Goal: Task Accomplishment & Management: Manage account settings

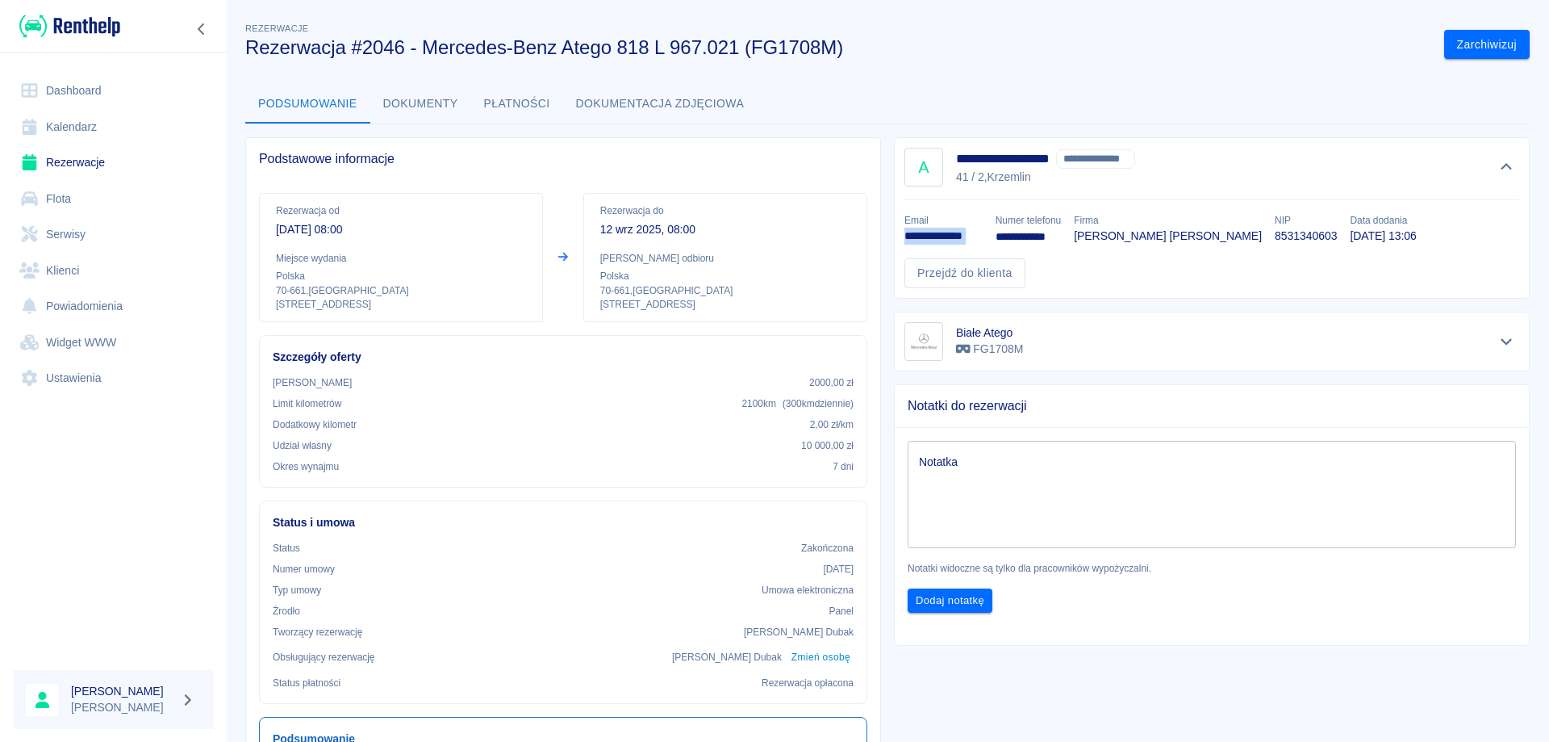
click at [93, 94] on link "Dashboard" at bounding box center [113, 91] width 201 height 36
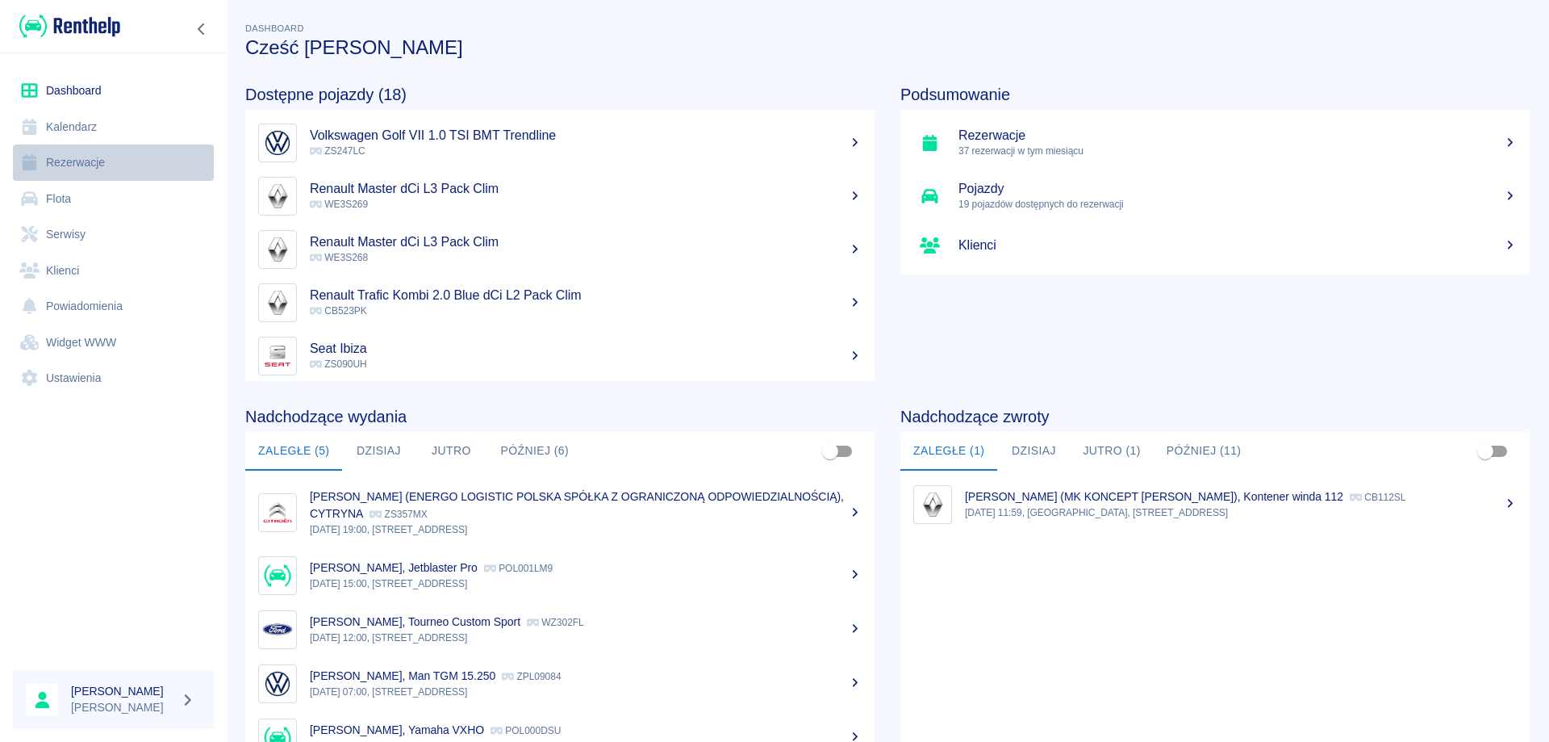
click at [69, 157] on link "Rezerwacje" at bounding box center [113, 162] width 201 height 36
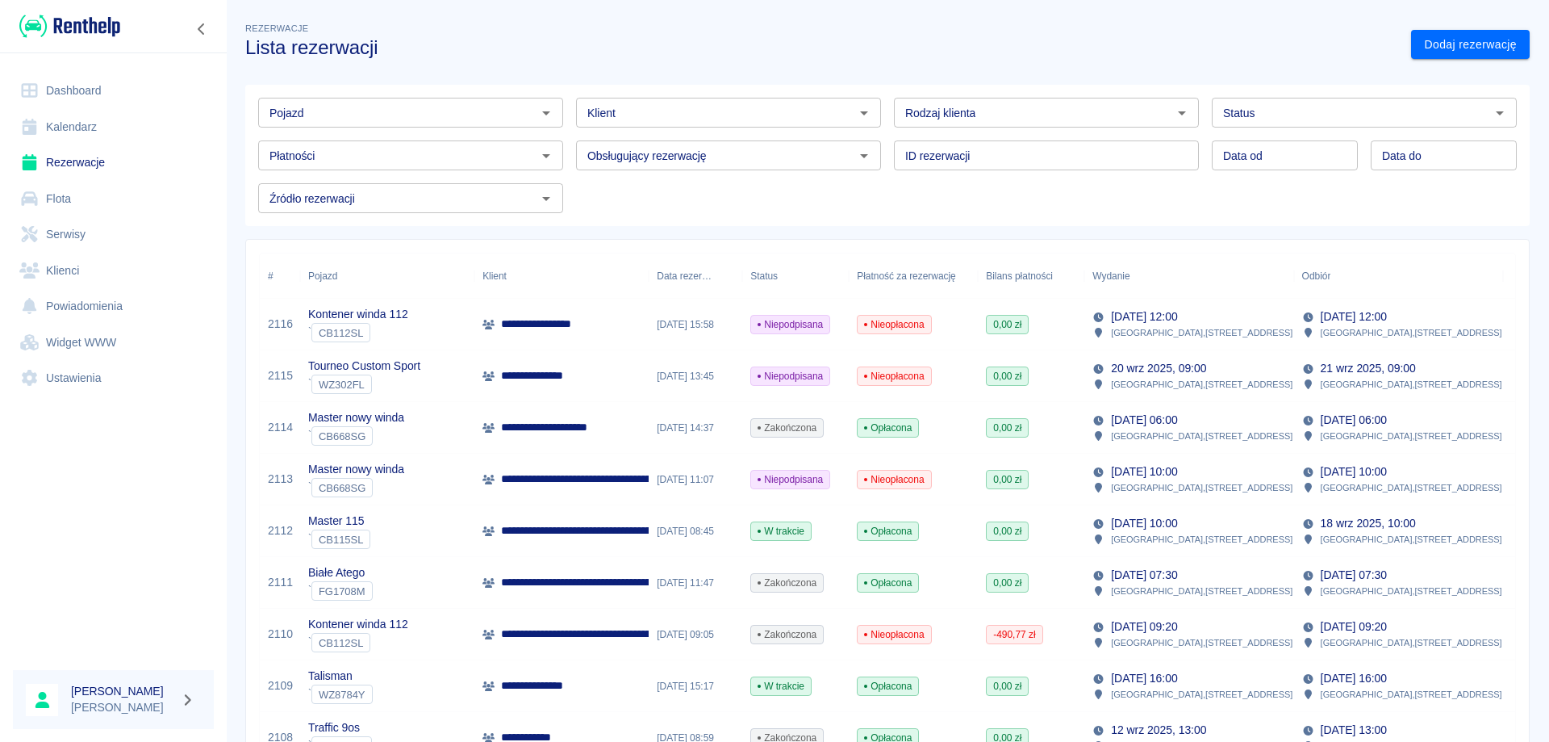
click at [395, 120] on input "Pojazd" at bounding box center [397, 112] width 269 height 20
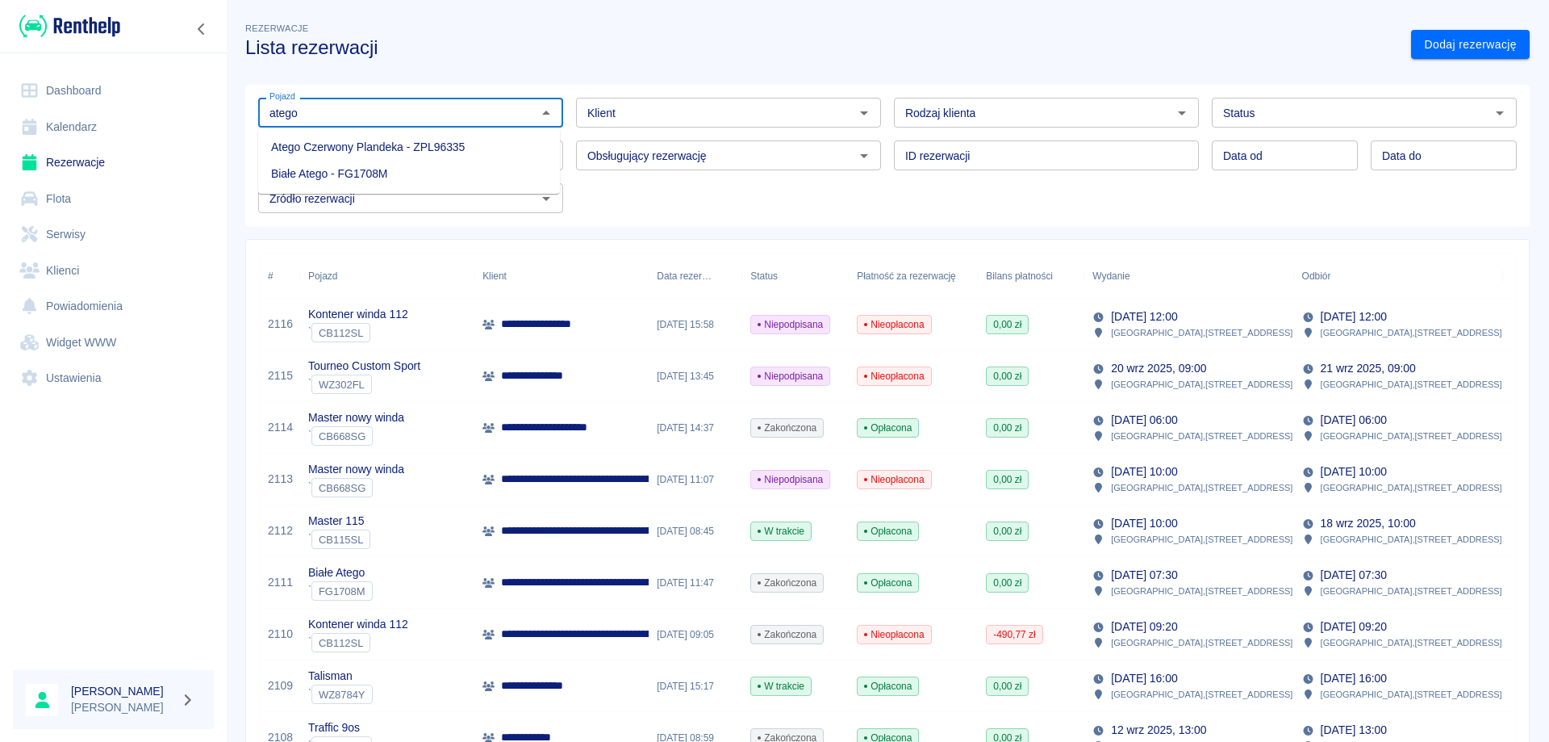
click at [350, 177] on li "Białe Atego - FG1708M" at bounding box center [409, 174] width 302 height 27
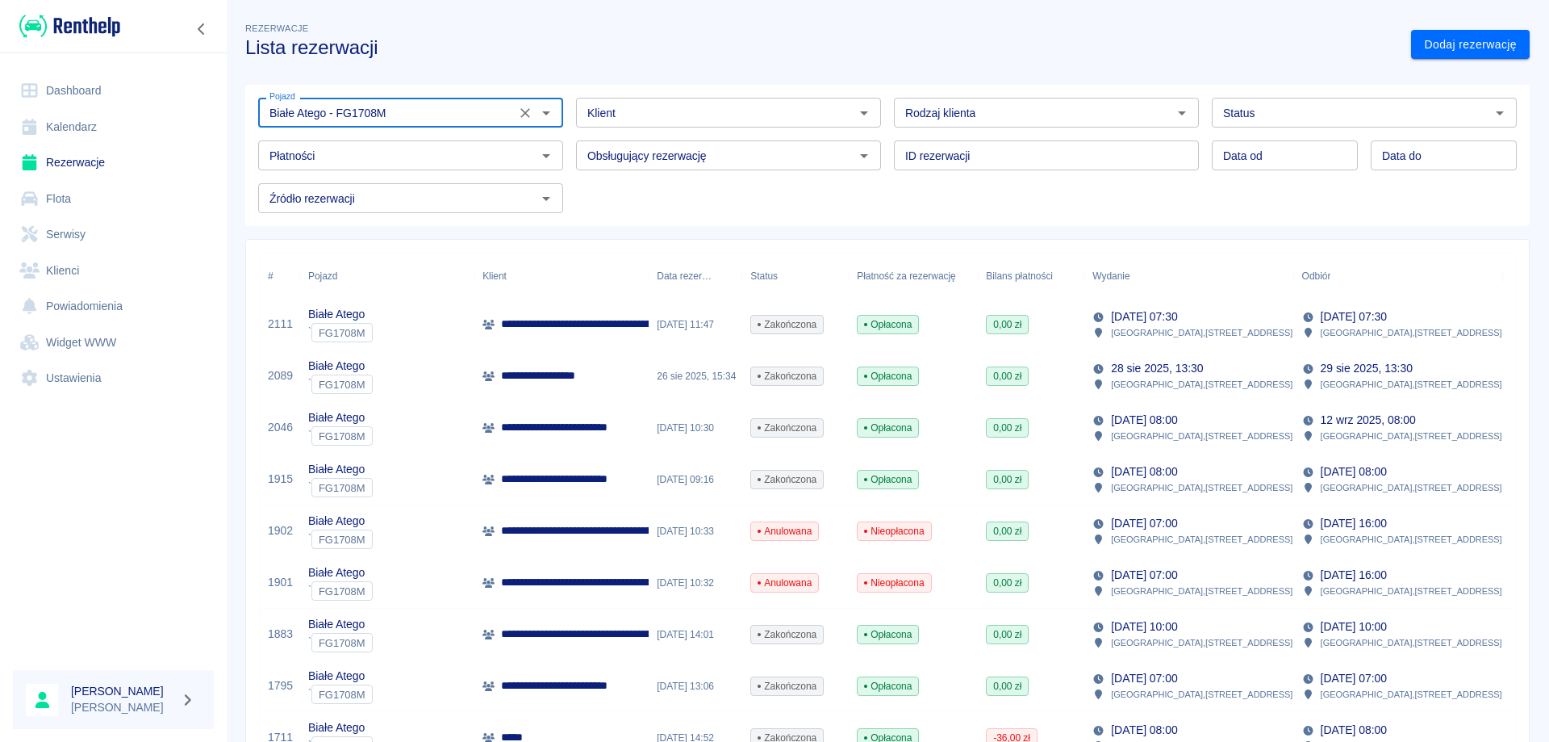
type input "Białe Atego - FG1708M"
click at [588, 432] on p "**********" at bounding box center [591, 427] width 181 height 17
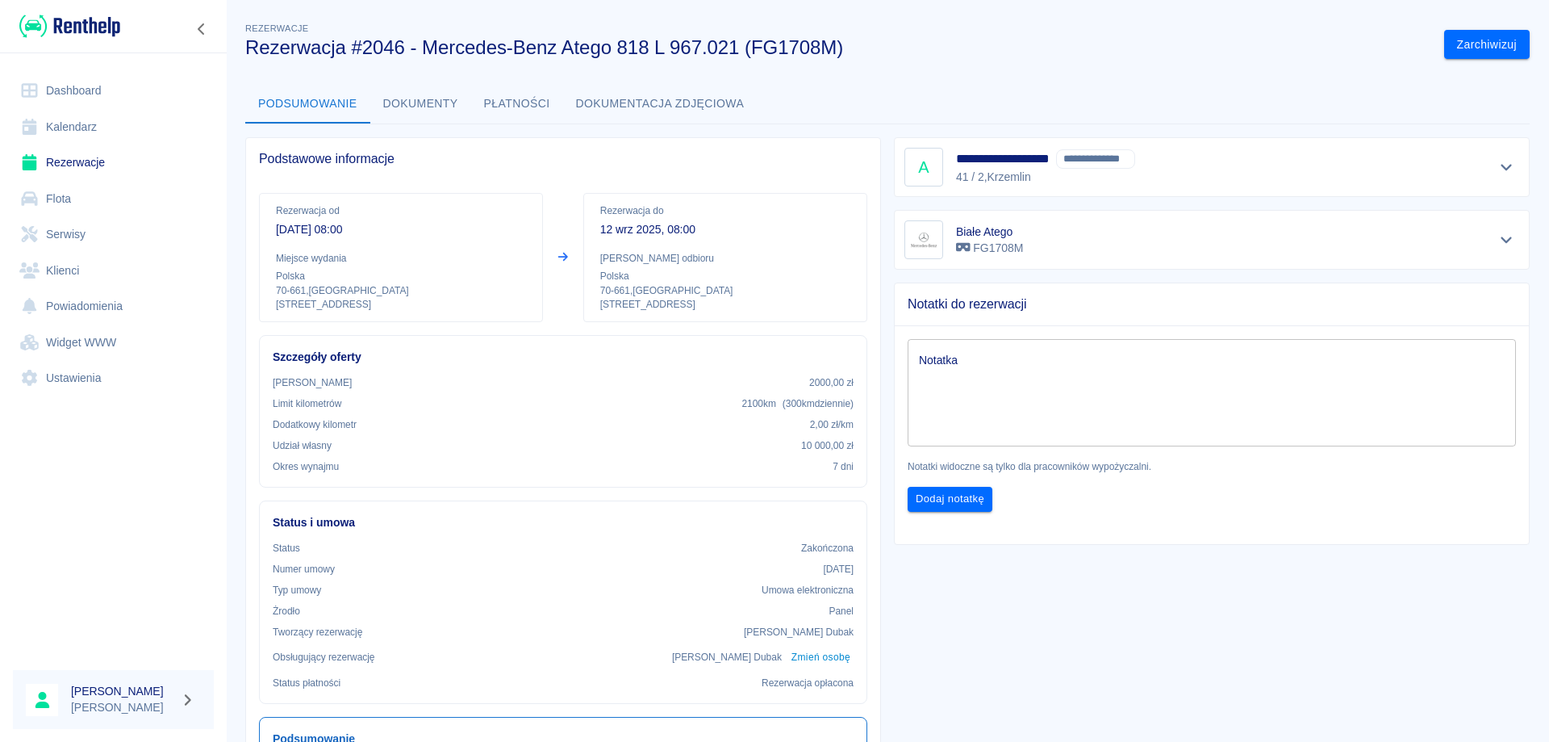
click at [525, 102] on button "Płatności" at bounding box center [517, 104] width 92 height 39
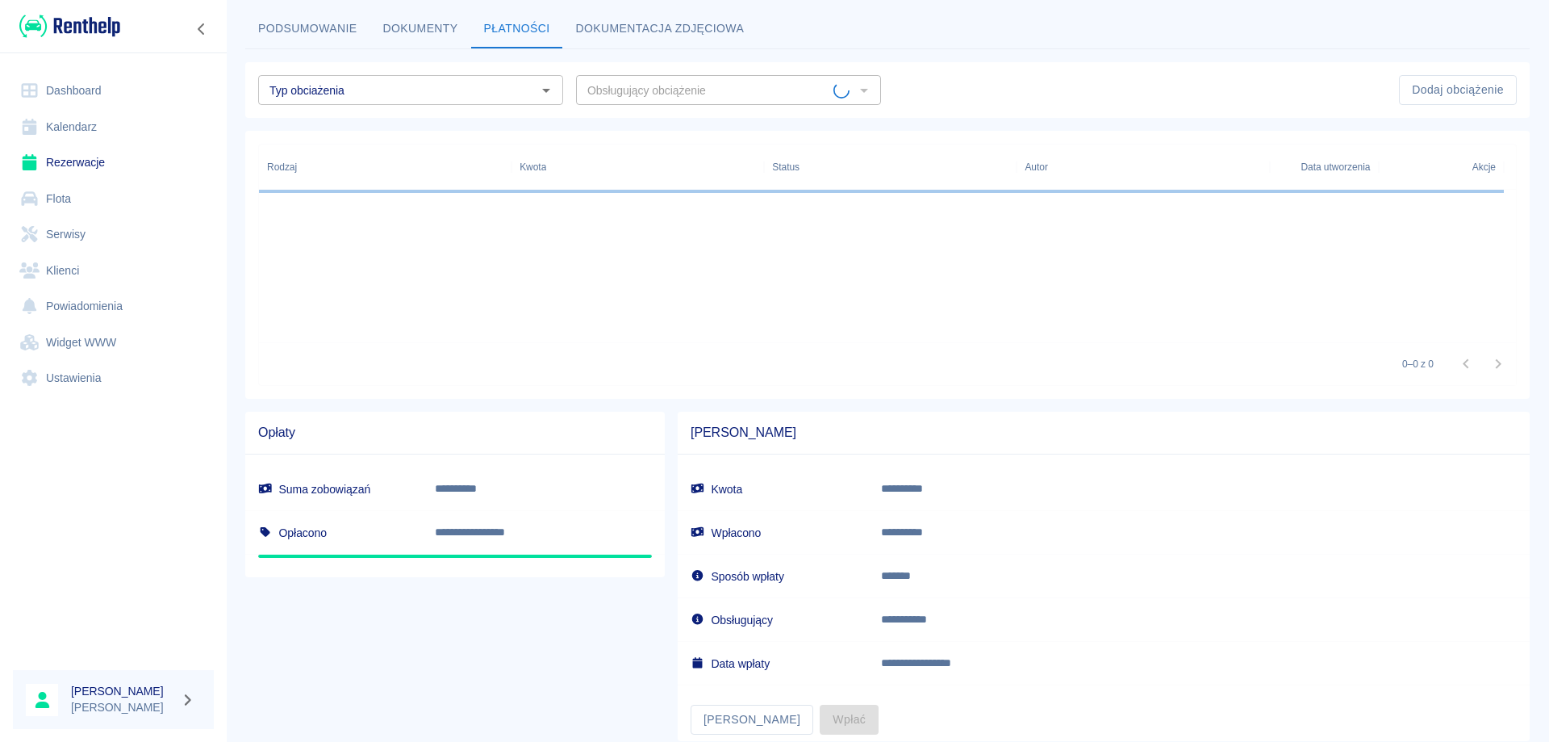
scroll to position [121, 0]
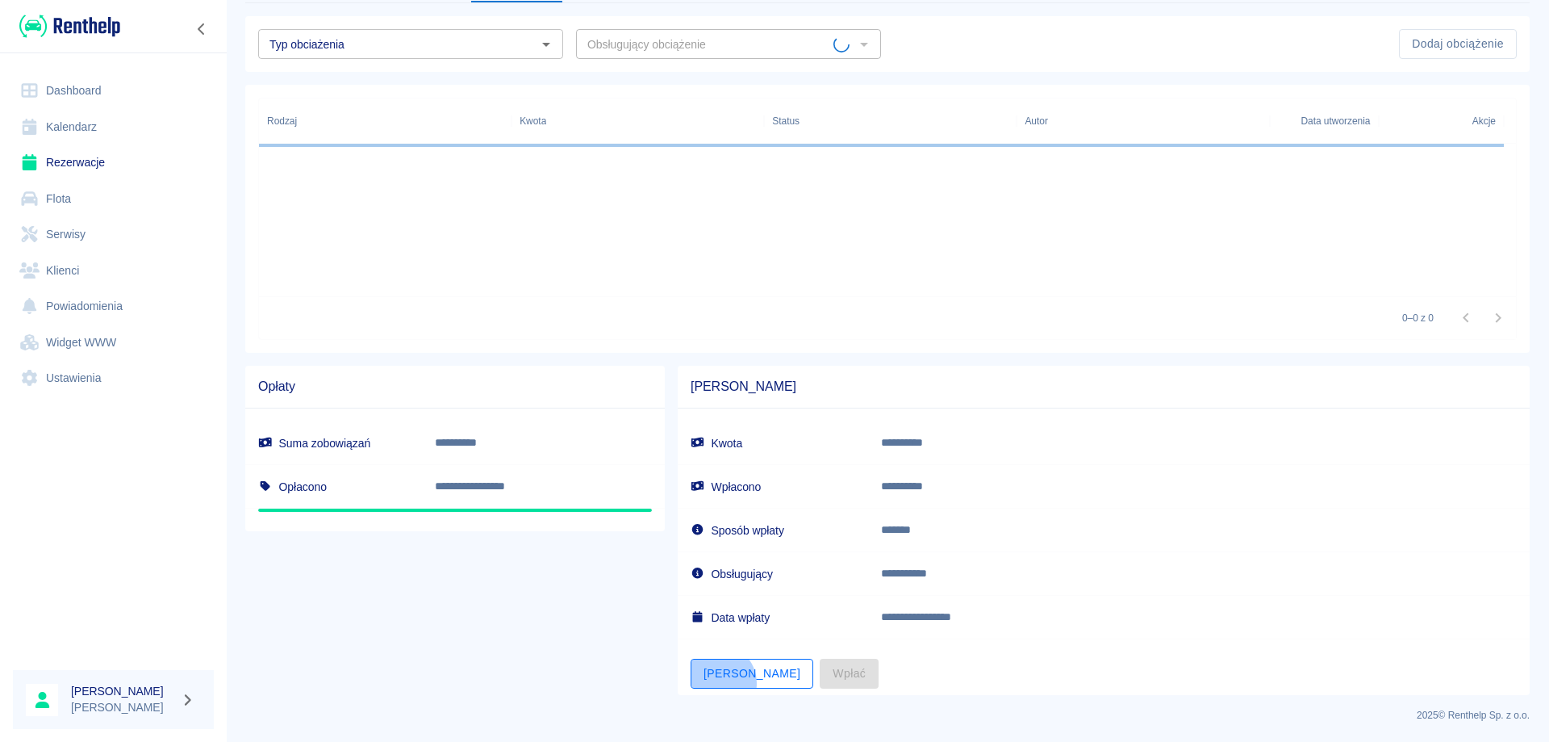
click at [711, 683] on button "[PERSON_NAME]" at bounding box center [752, 673] width 123 height 30
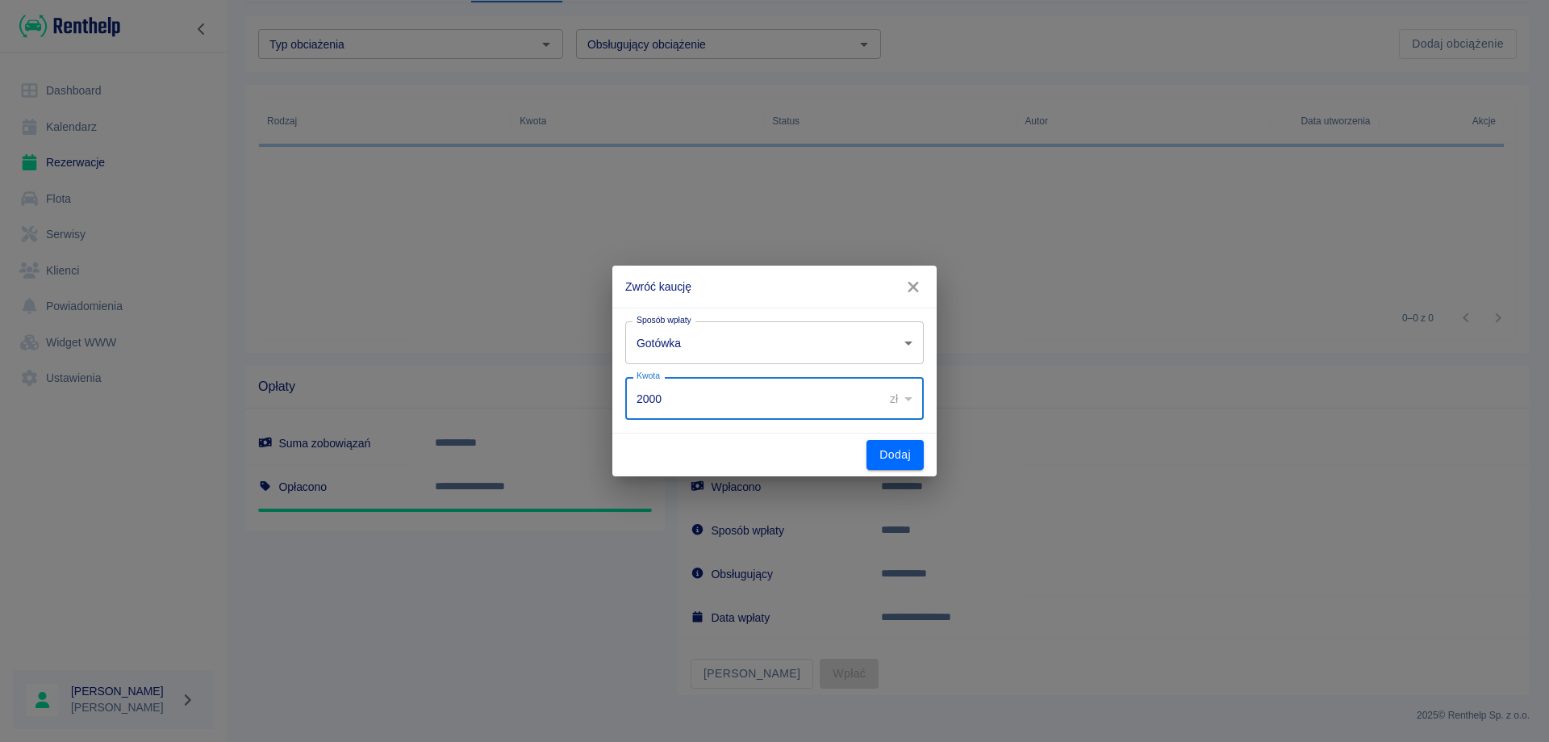
click at [715, 396] on input "2000" at bounding box center [748, 398] width 247 height 43
type input "1904"
click at [760, 344] on body "**********" at bounding box center [774, 371] width 1549 height 742
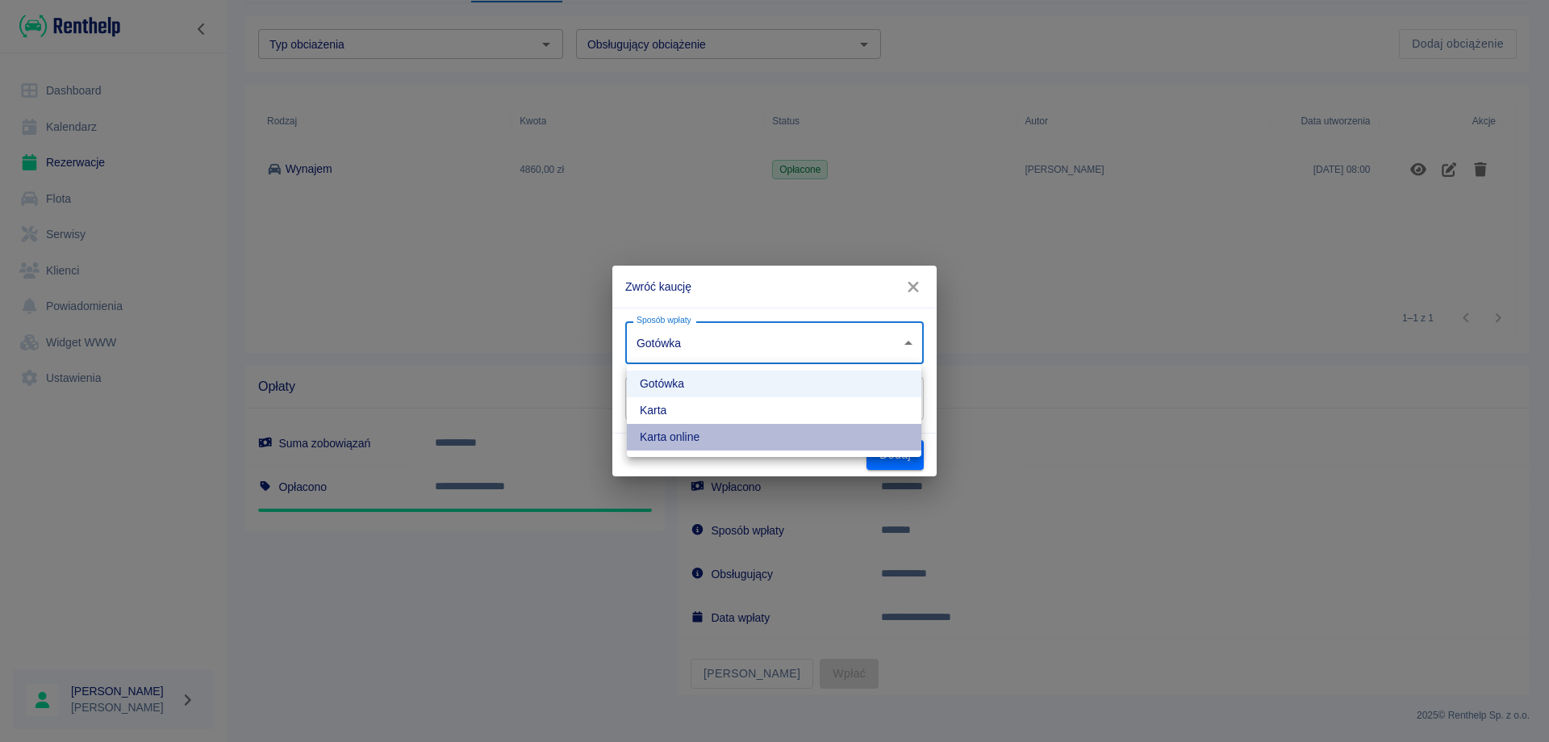
click at [735, 433] on li "Karta online" at bounding box center [774, 437] width 295 height 27
type input "online_card_authorization"
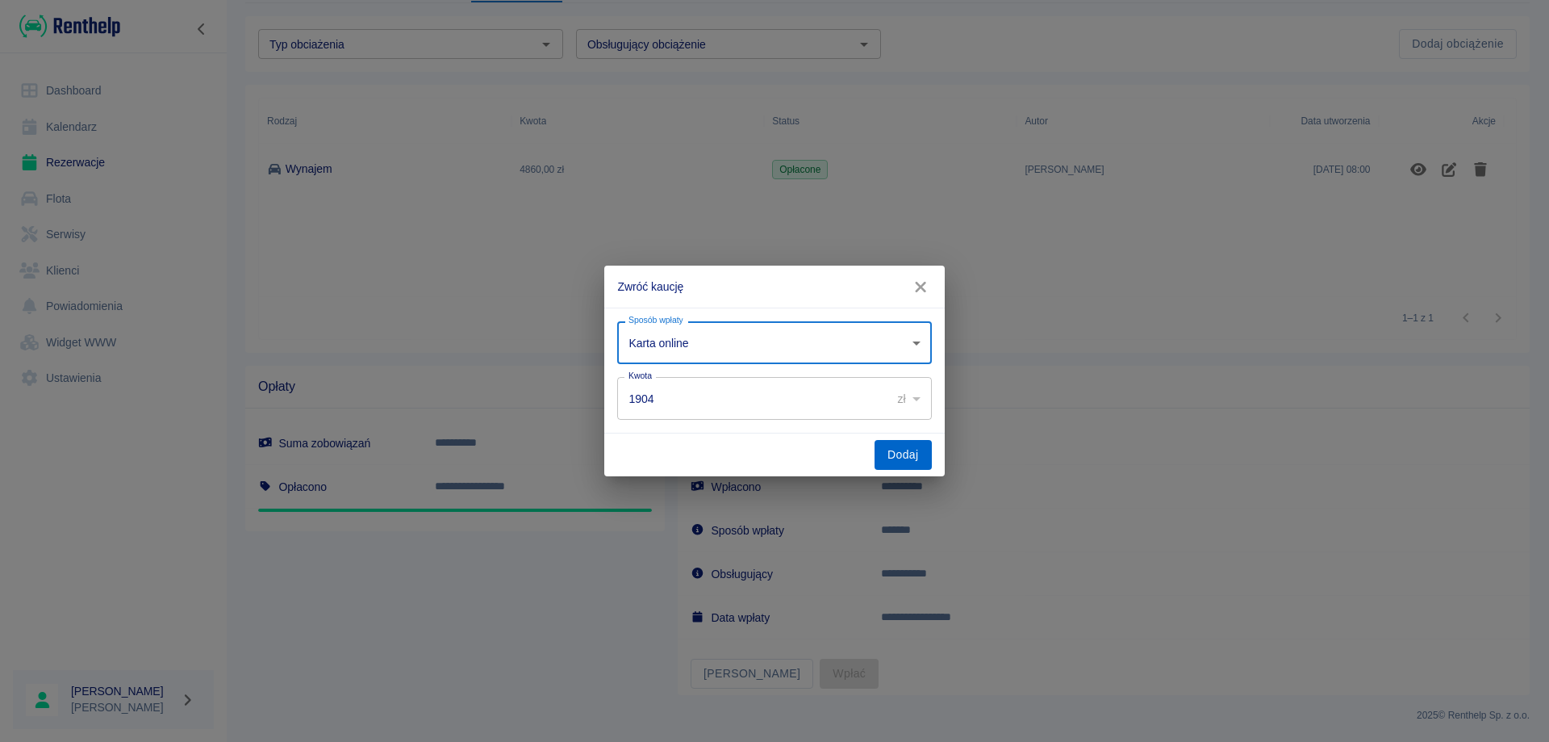
click at [902, 462] on button "Dodaj" at bounding box center [903, 455] width 57 height 30
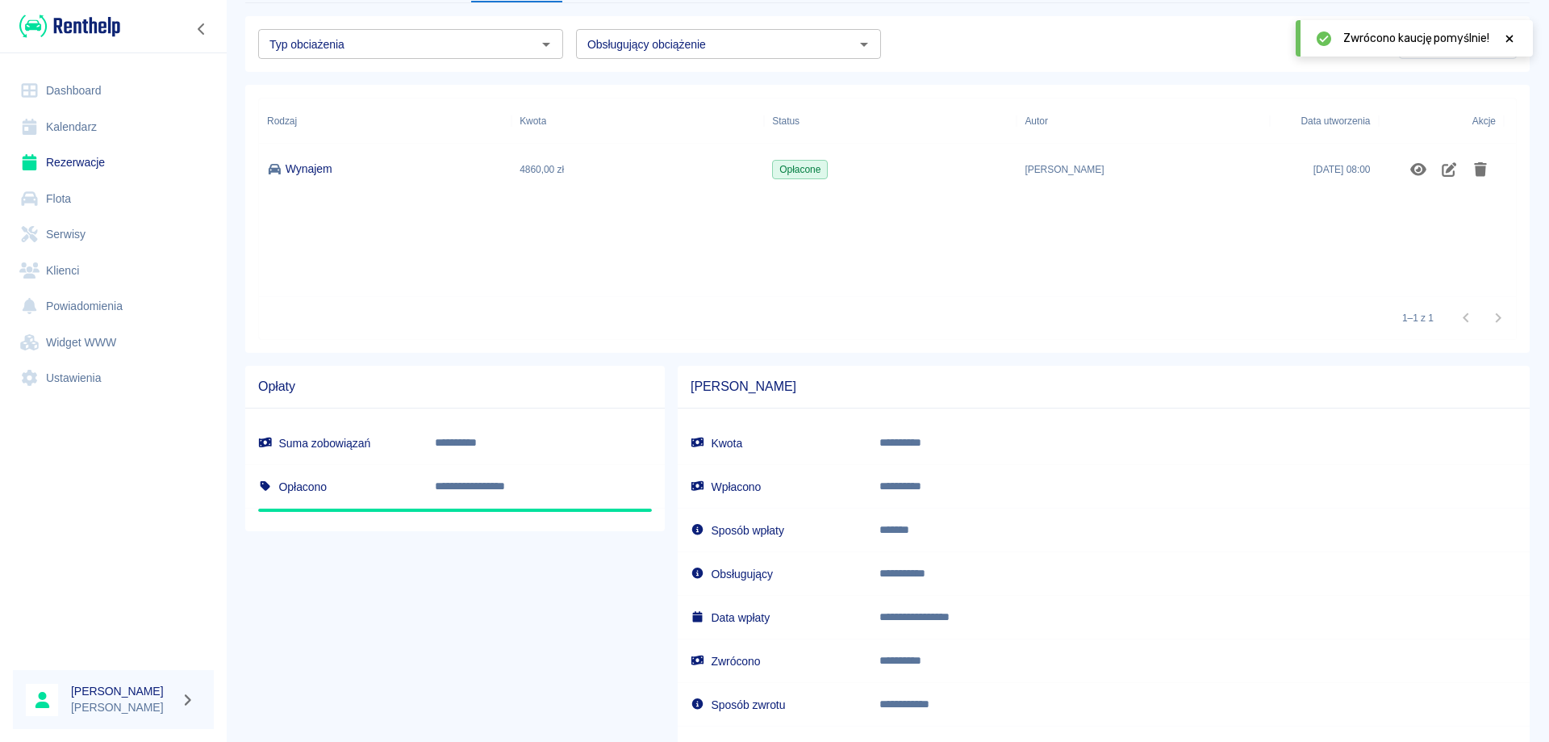
click at [84, 161] on link "Rezerwacje" at bounding box center [113, 162] width 201 height 36
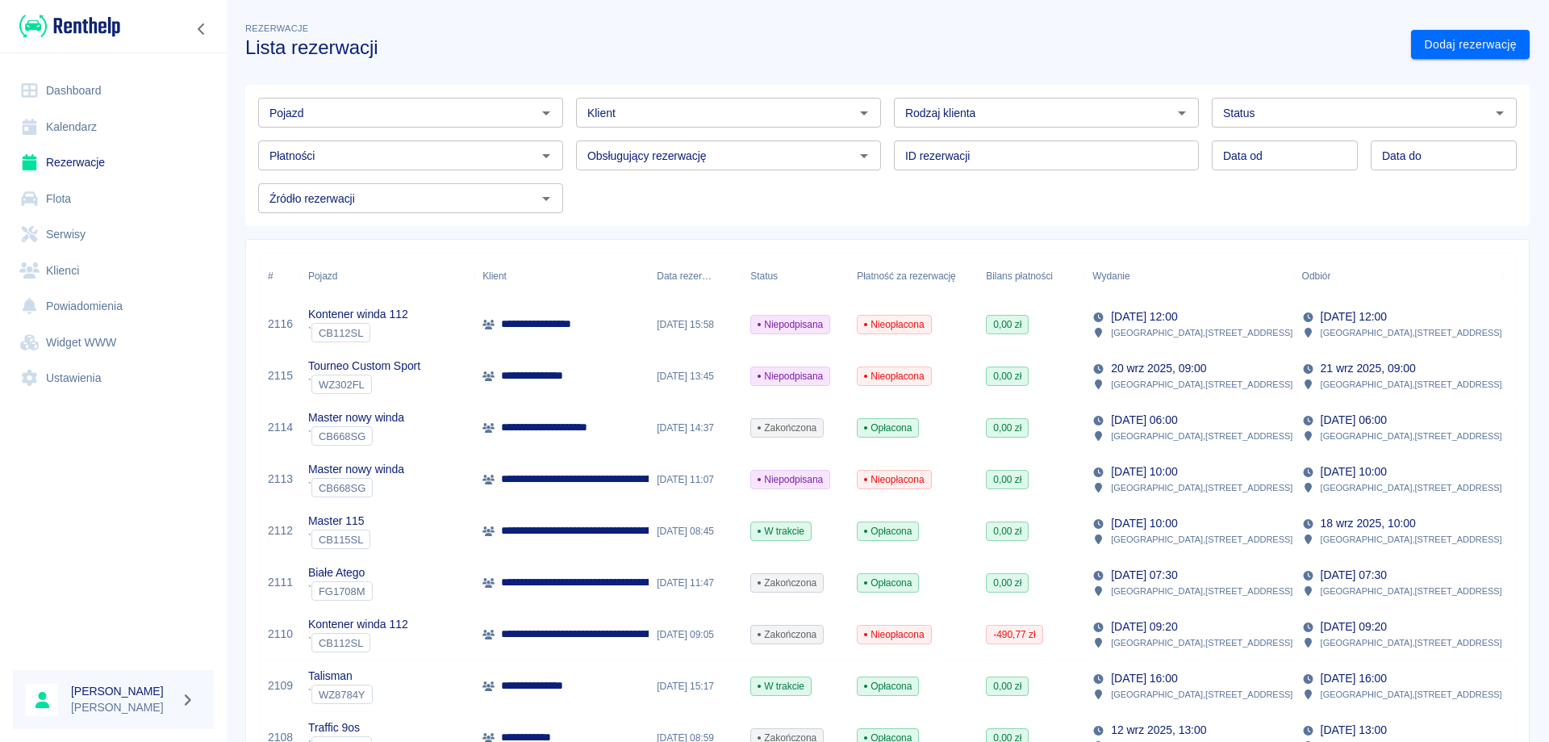
click at [628, 422] on div "**********" at bounding box center [561, 428] width 174 height 52
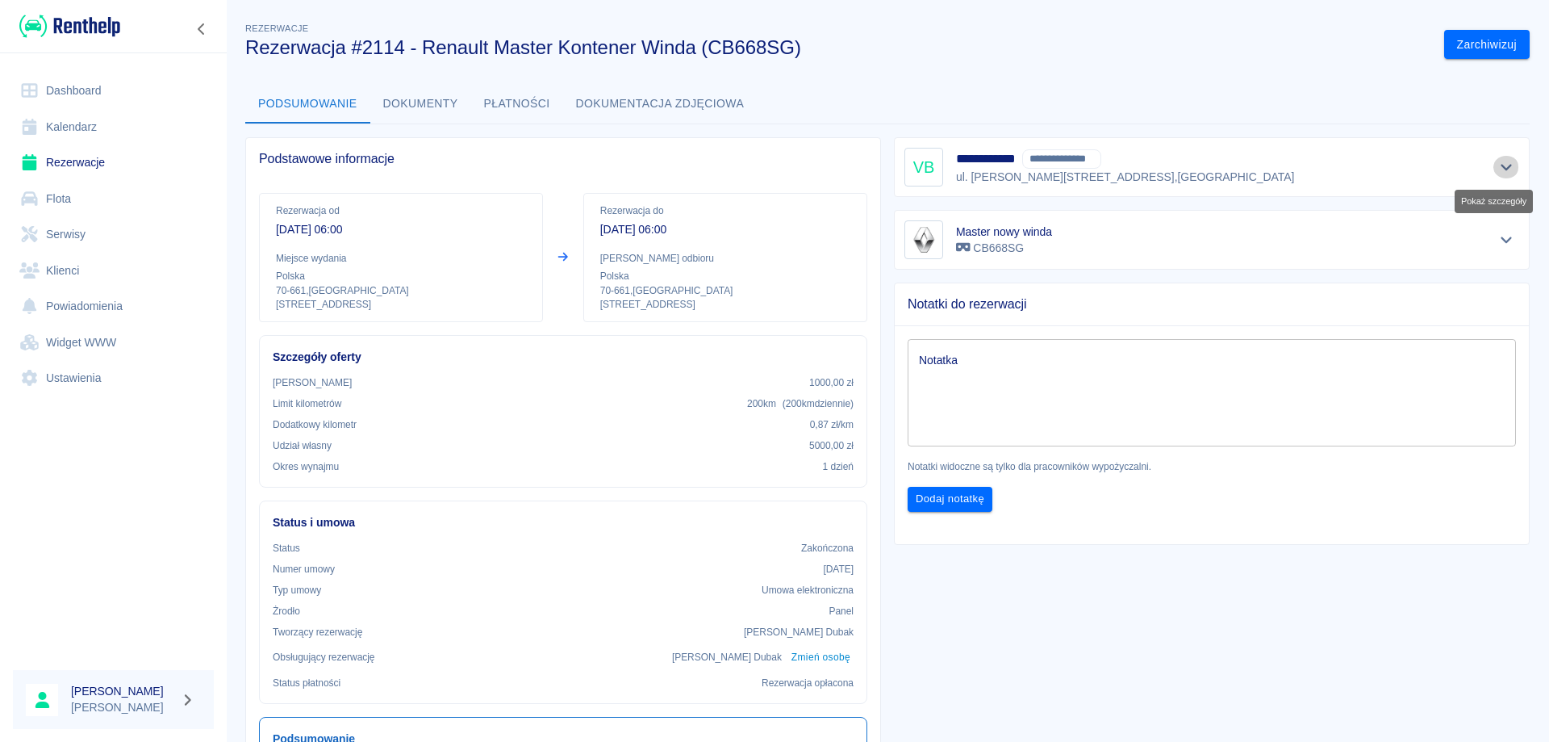
click at [1498, 163] on icon "Pokaż szczegóły" at bounding box center [1507, 167] width 19 height 15
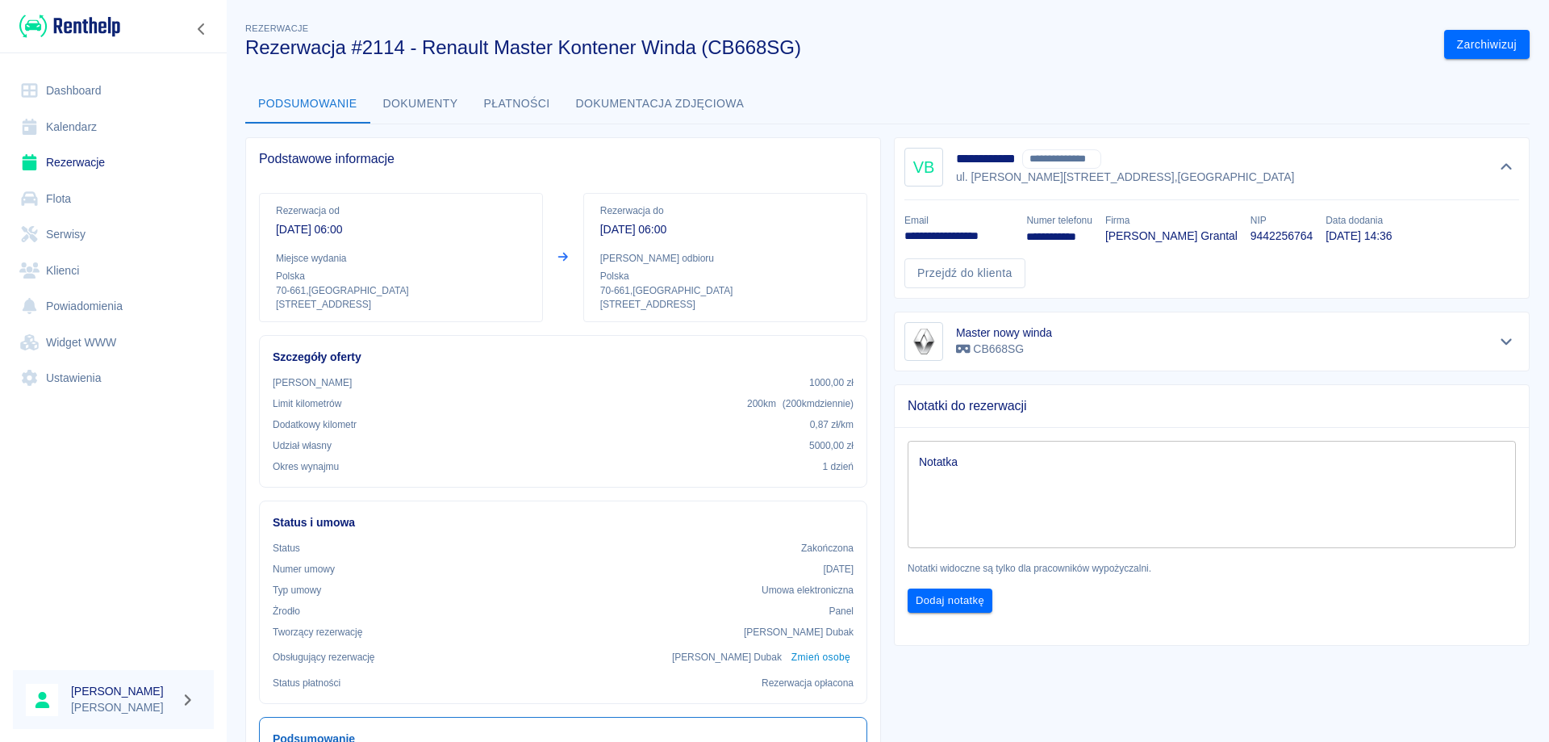
click at [1251, 236] on p "9442256764" at bounding box center [1282, 236] width 62 height 17
copy p "9442256764"
click at [943, 236] on p "**********" at bounding box center [959, 236] width 109 height 17
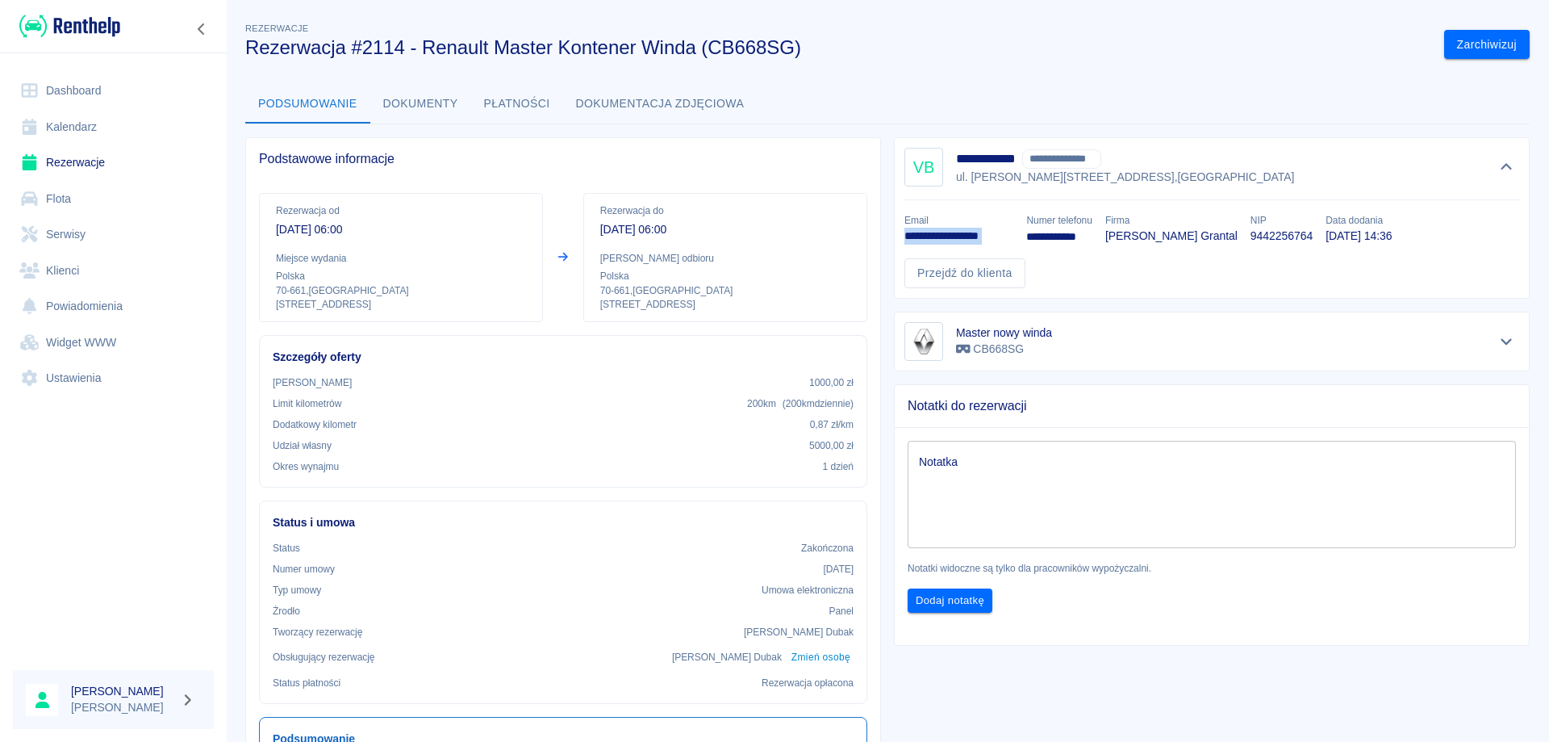
click at [943, 236] on p "**********" at bounding box center [959, 236] width 109 height 17
copy p "**********"
click at [95, 157] on link "Rezerwacje" at bounding box center [113, 162] width 201 height 36
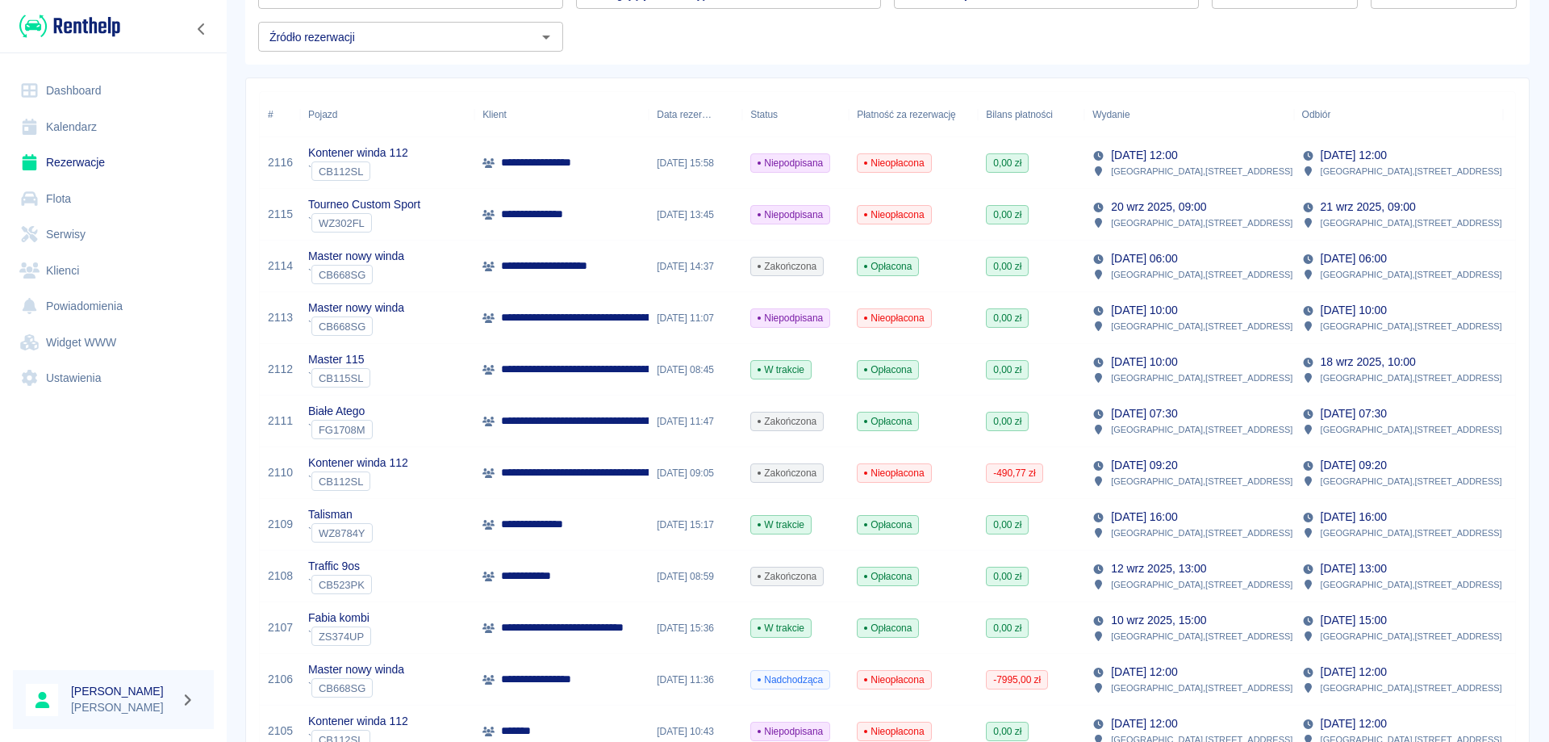
scroll to position [242, 0]
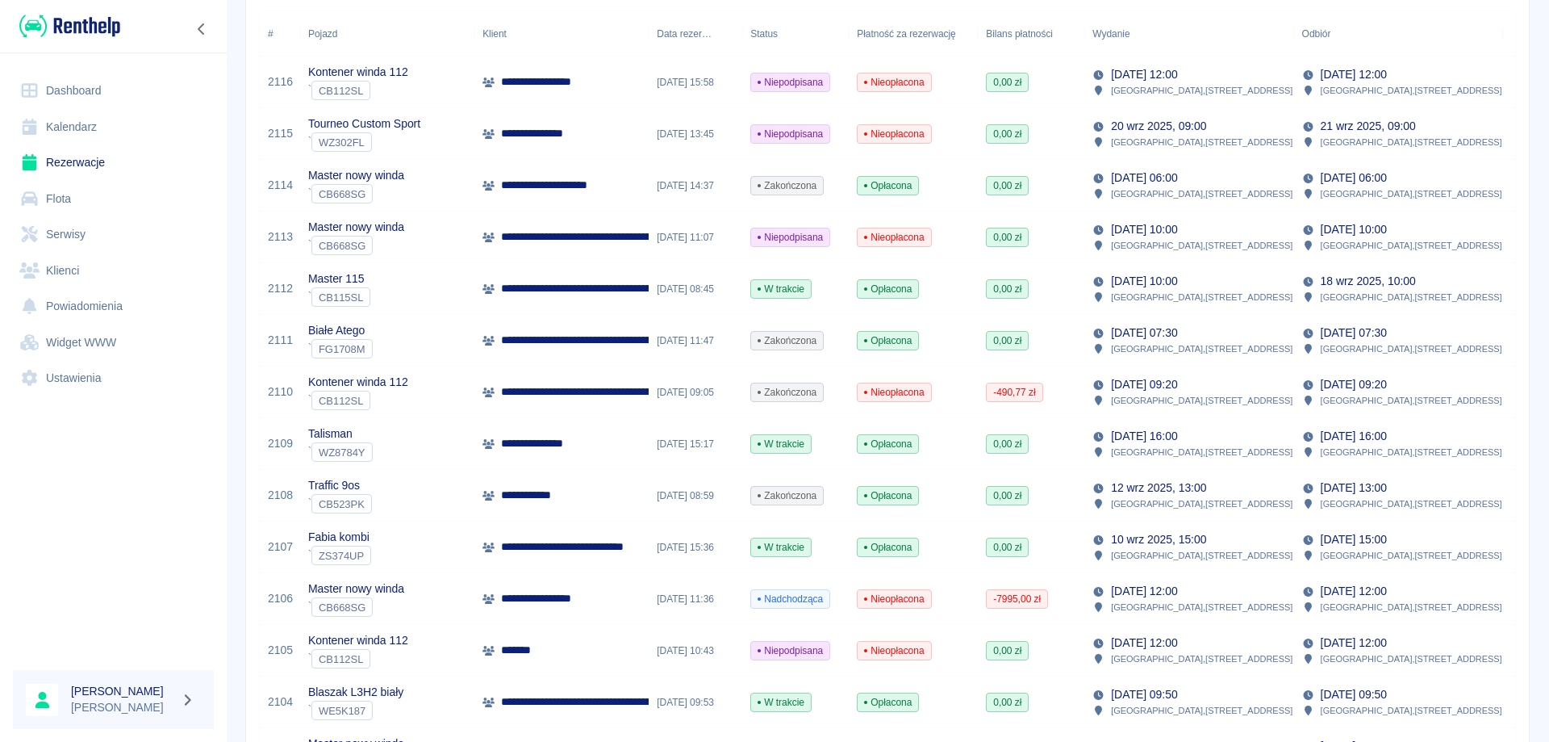
click at [590, 341] on p "**********" at bounding box center [671, 340] width 341 height 17
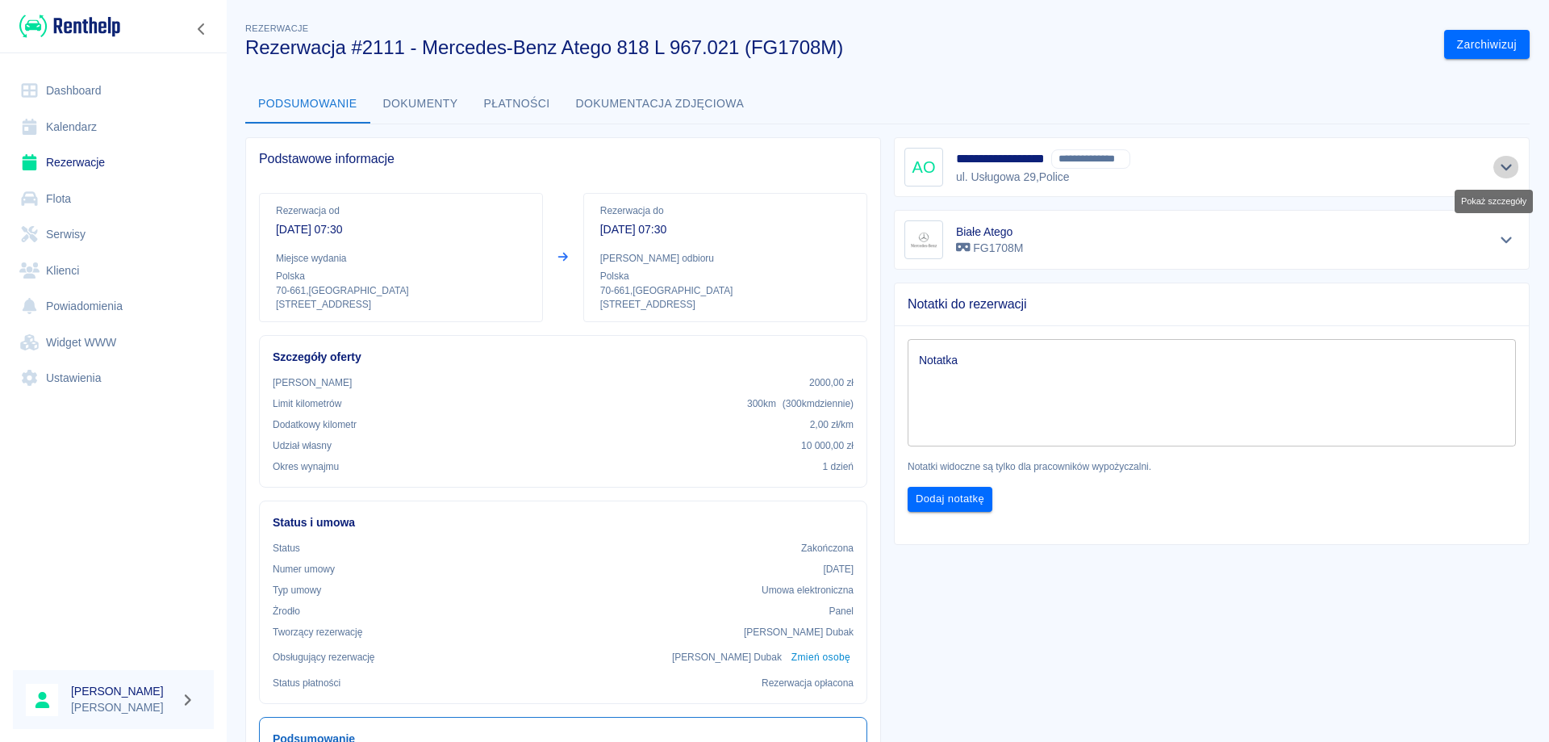
click at [1501, 168] on icon "Pokaż szczegóły" at bounding box center [1506, 168] width 11 height 6
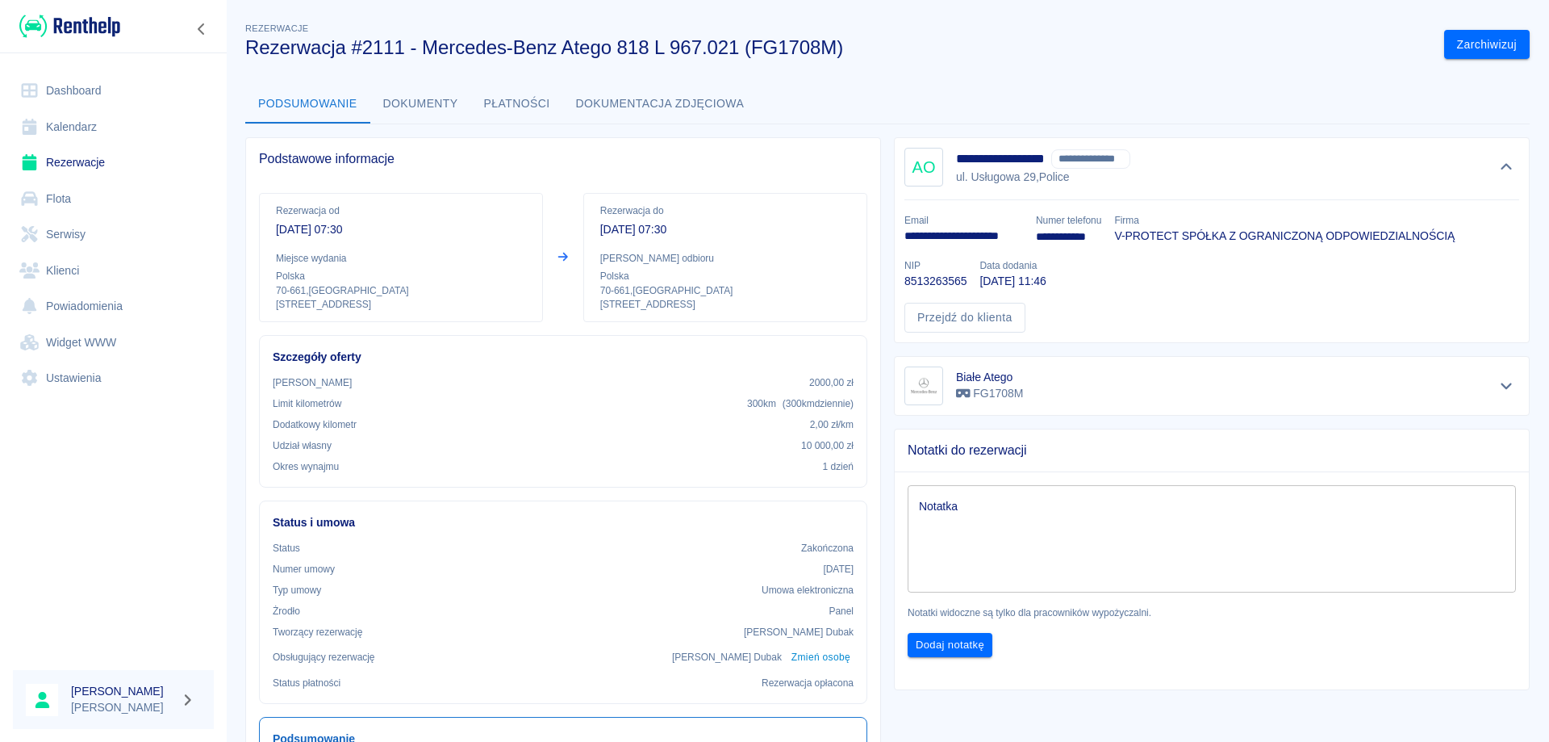
click at [971, 232] on p "**********" at bounding box center [964, 236] width 119 height 17
copy p "**********"
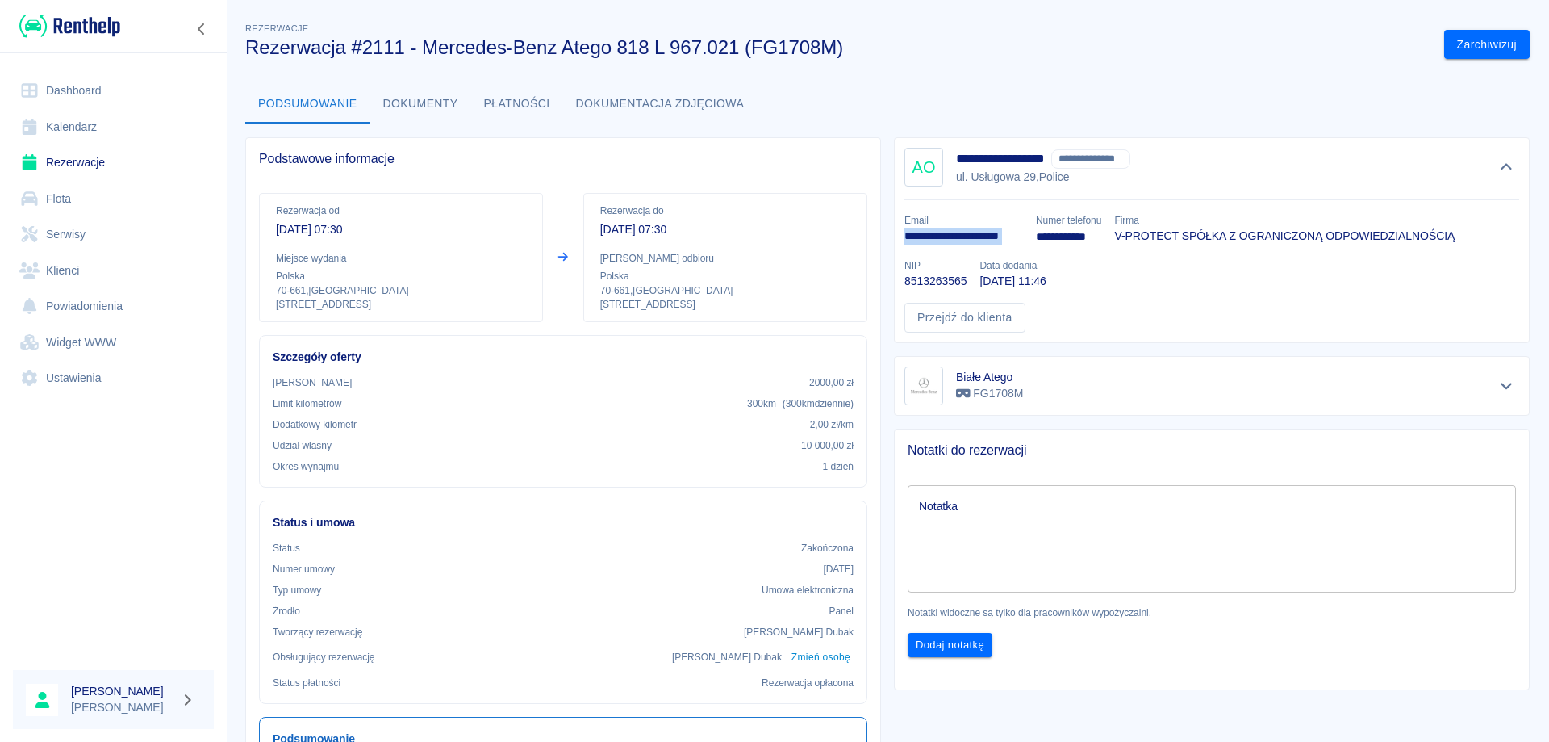
click at [648, 95] on button "Dokumentacja zdjęciowa" at bounding box center [660, 104] width 194 height 39
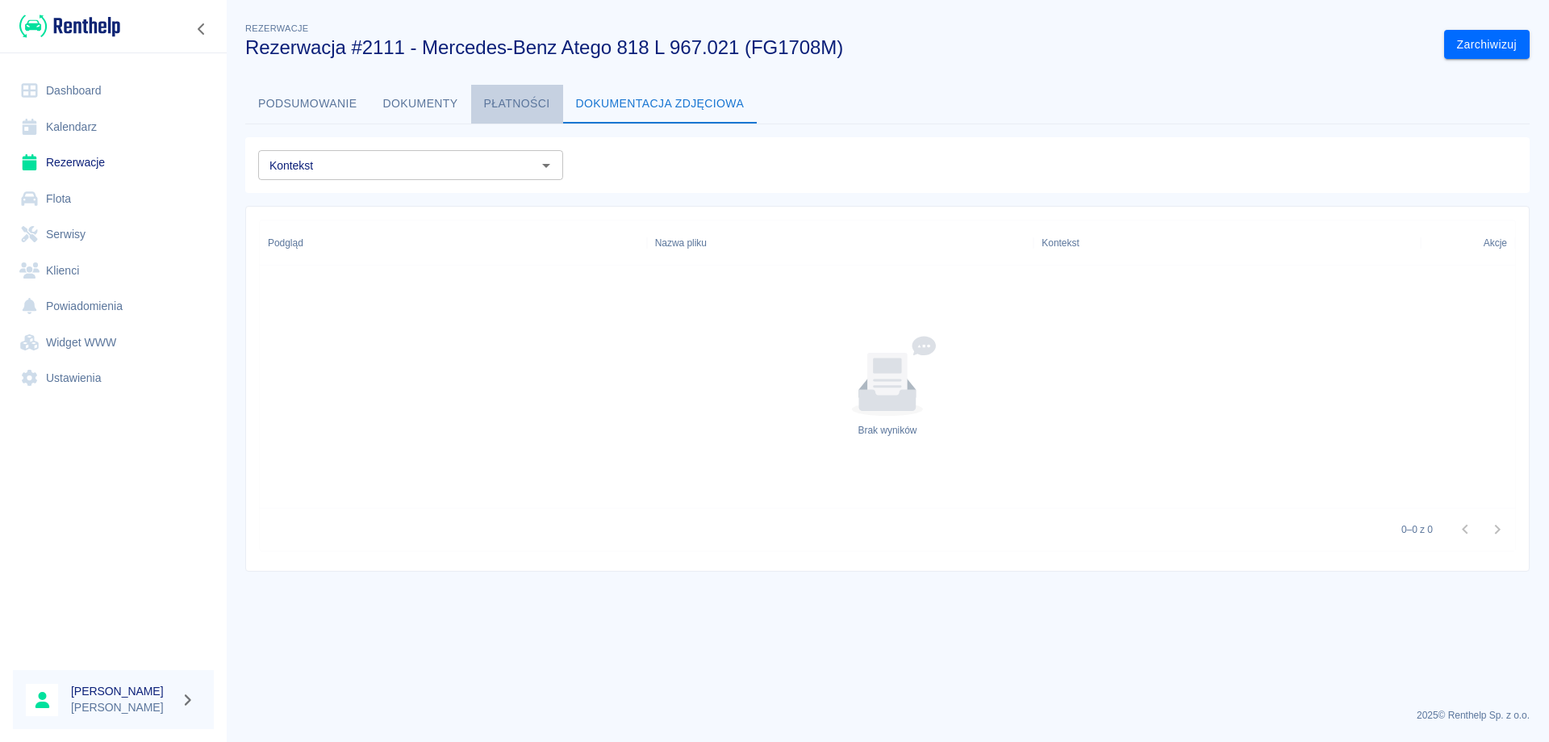
click at [511, 101] on button "Płatności" at bounding box center [517, 104] width 92 height 39
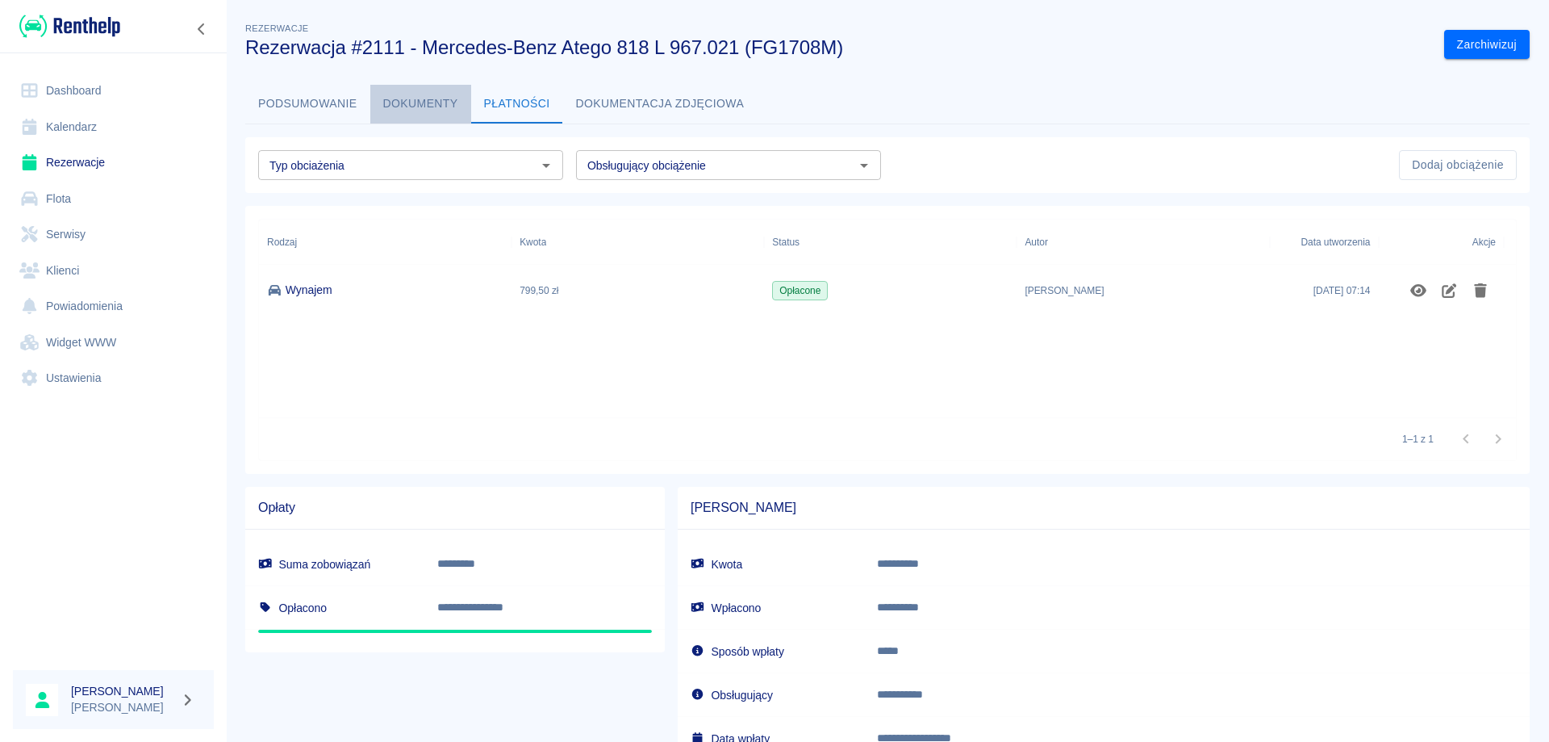
click at [418, 86] on button "Dokumenty" at bounding box center [420, 104] width 101 height 39
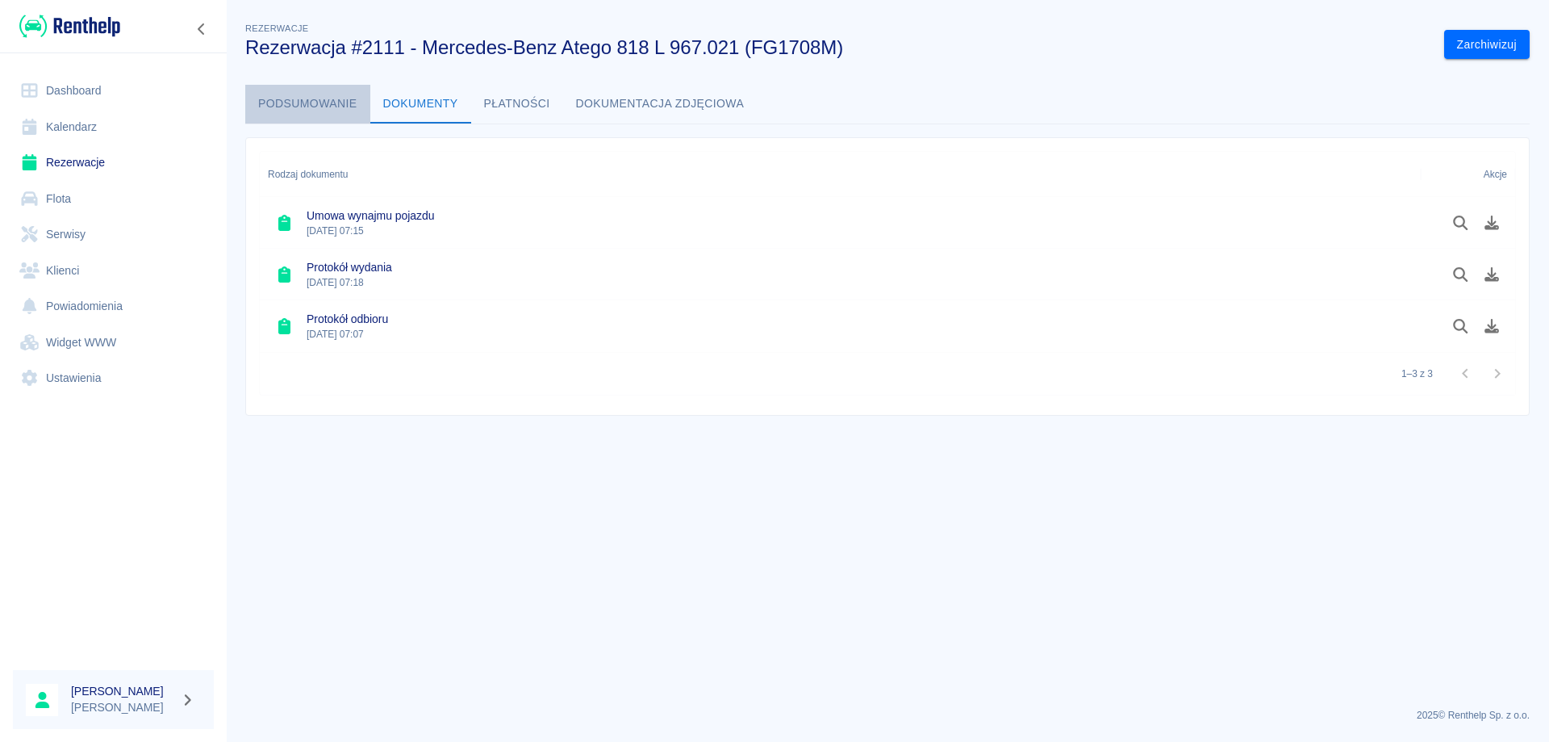
click at [306, 98] on button "Podsumowanie" at bounding box center [307, 104] width 125 height 39
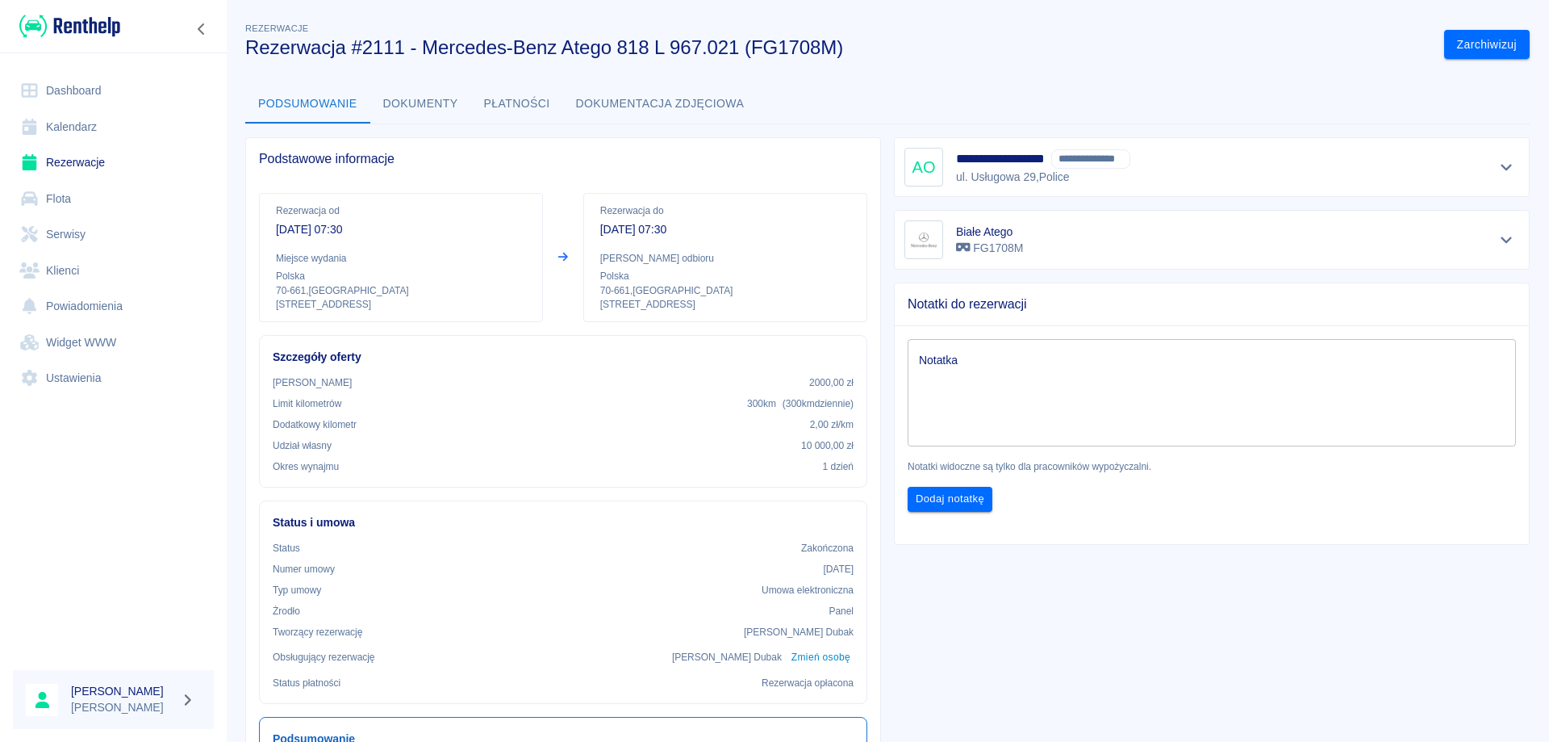
click at [419, 98] on button "Dokumenty" at bounding box center [420, 104] width 101 height 39
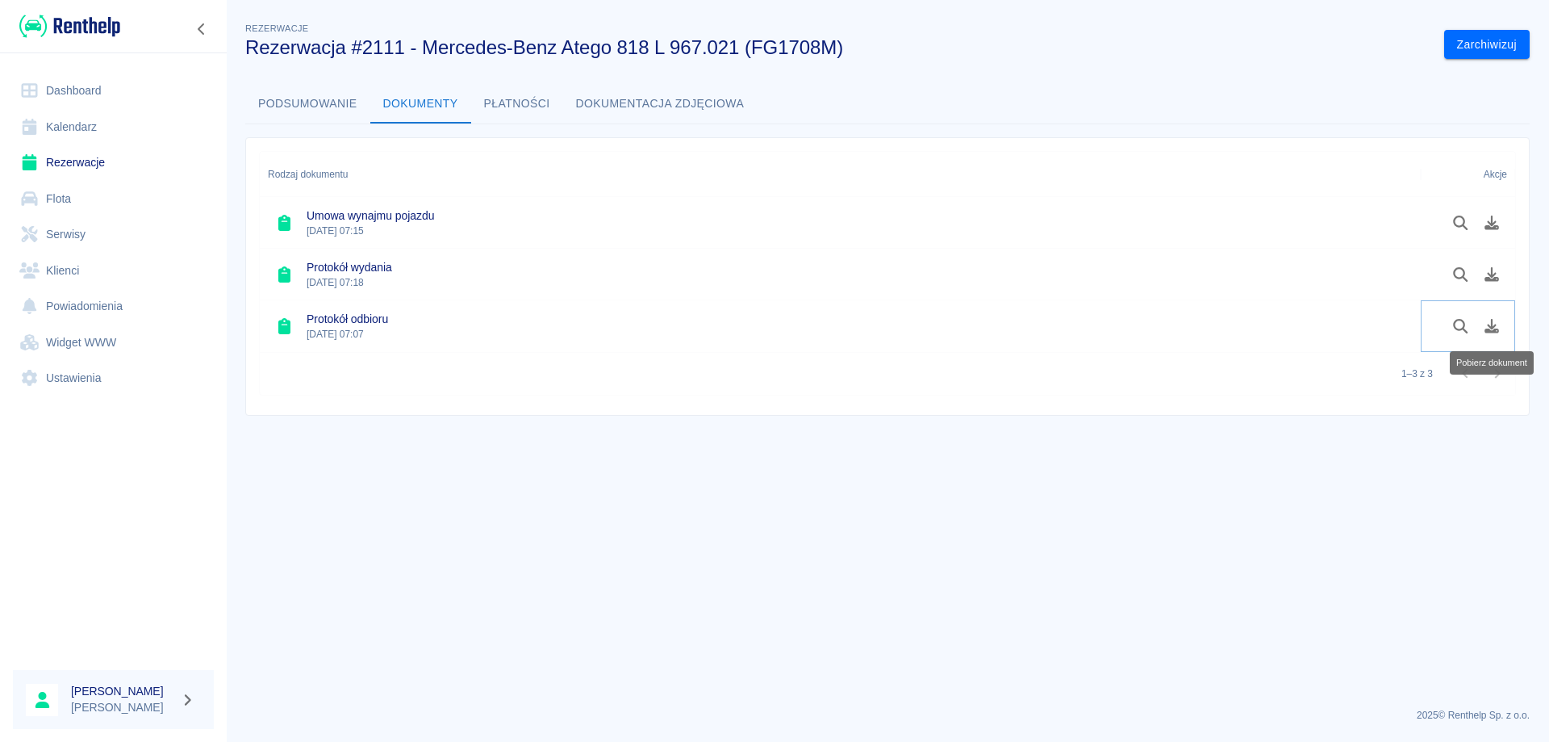
click at [1487, 326] on icon "Pobierz dokument" at bounding box center [1492, 326] width 19 height 15
click at [1490, 274] on icon "Pobierz dokument" at bounding box center [1492, 274] width 15 height 15
click at [65, 90] on link "Dashboard" at bounding box center [113, 91] width 201 height 36
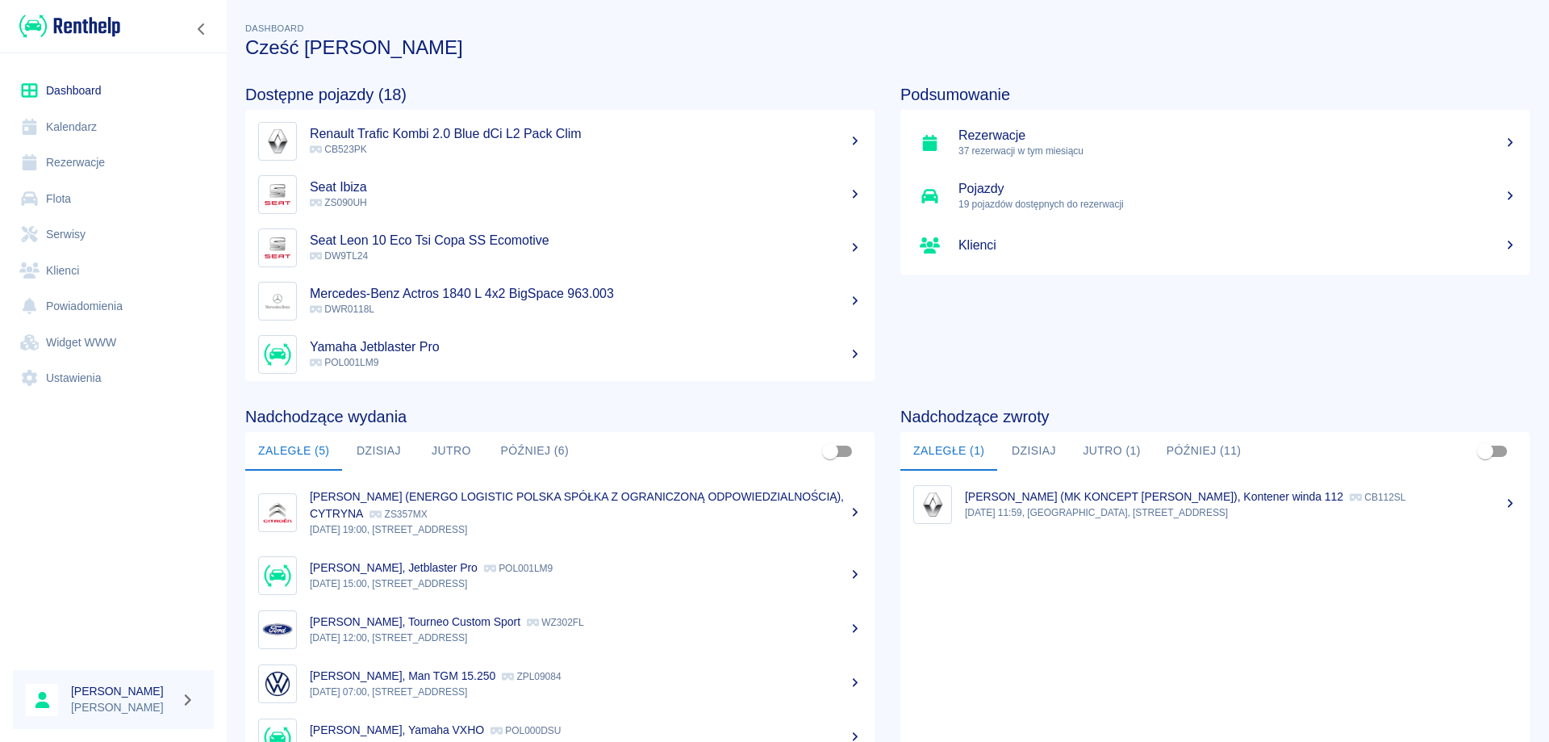
click at [56, 168] on link "Rezerwacje" at bounding box center [113, 162] width 201 height 36
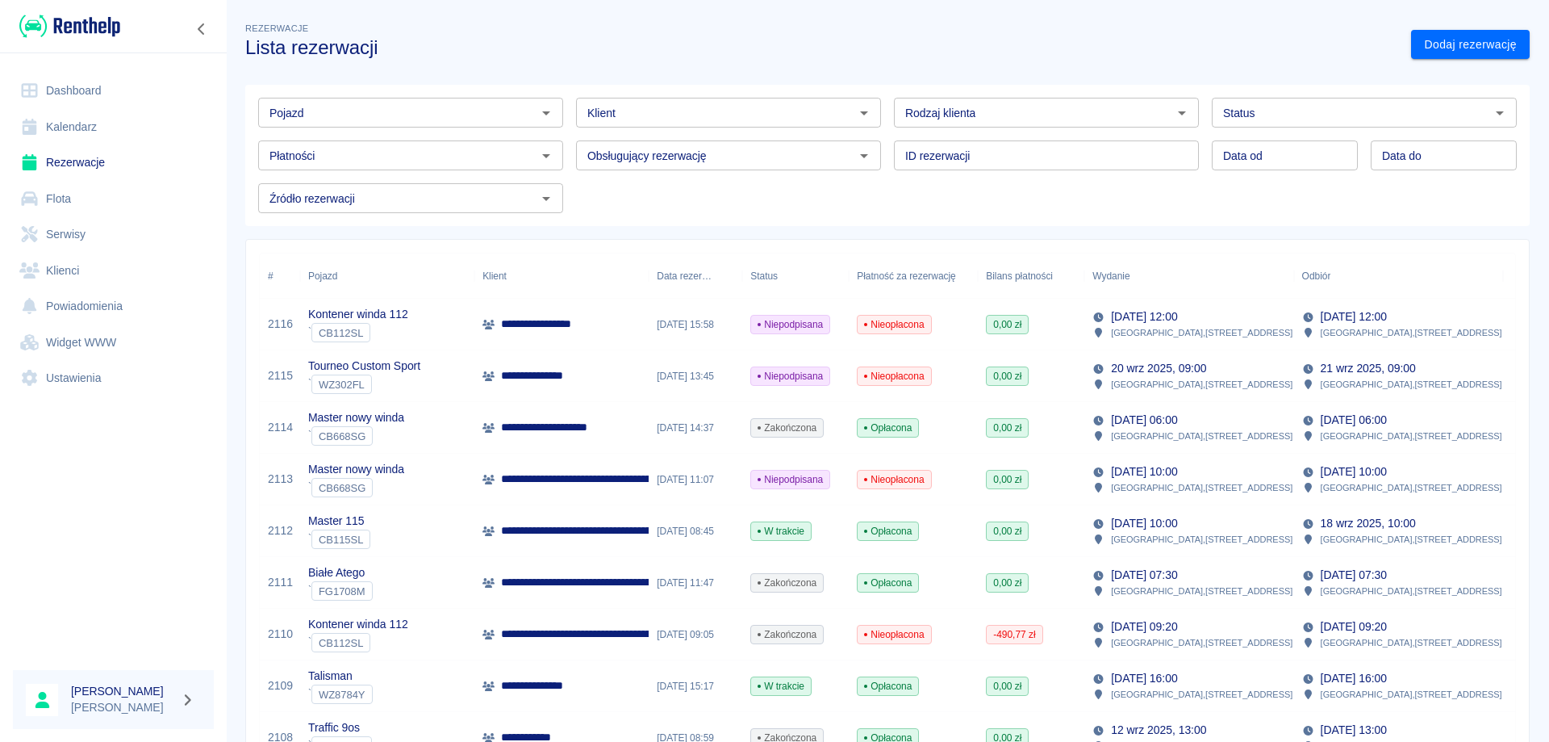
click at [87, 161] on link "Rezerwacje" at bounding box center [113, 162] width 201 height 36
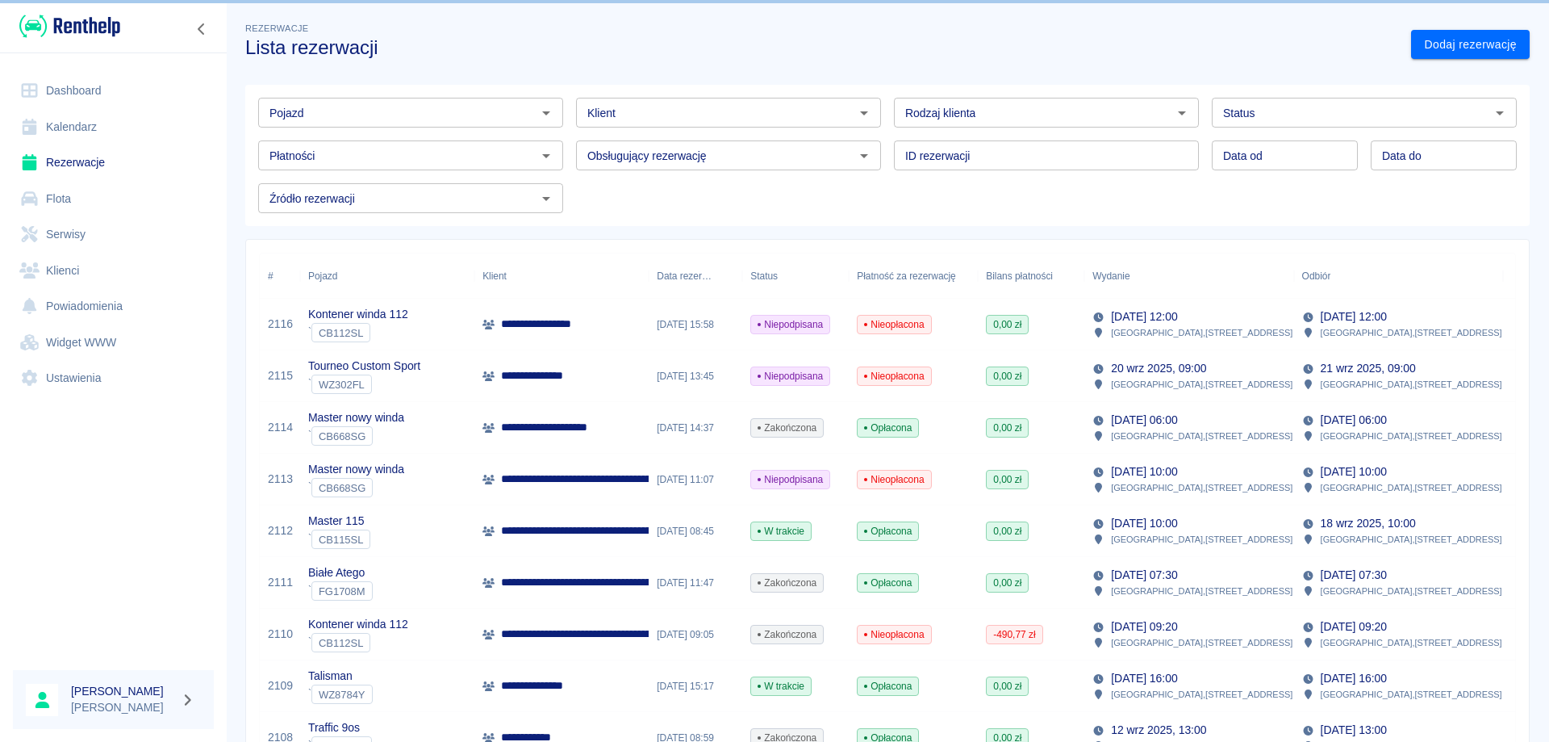
click at [61, 75] on link "Dashboard" at bounding box center [113, 91] width 201 height 36
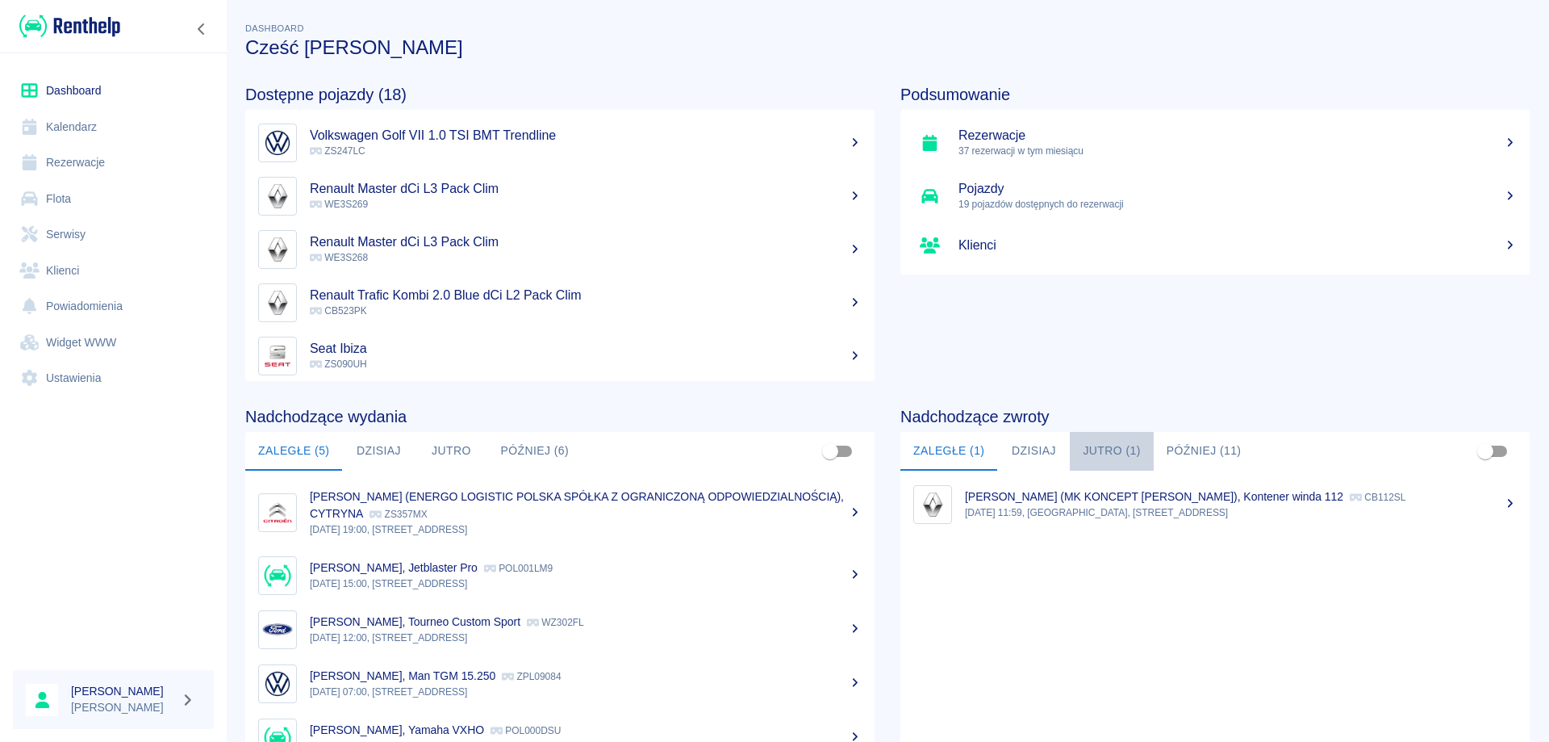
click at [1101, 449] on button "Jutro (1)" at bounding box center [1111, 451] width 83 height 39
click at [1176, 441] on button "Później (11)" at bounding box center [1204, 451] width 101 height 39
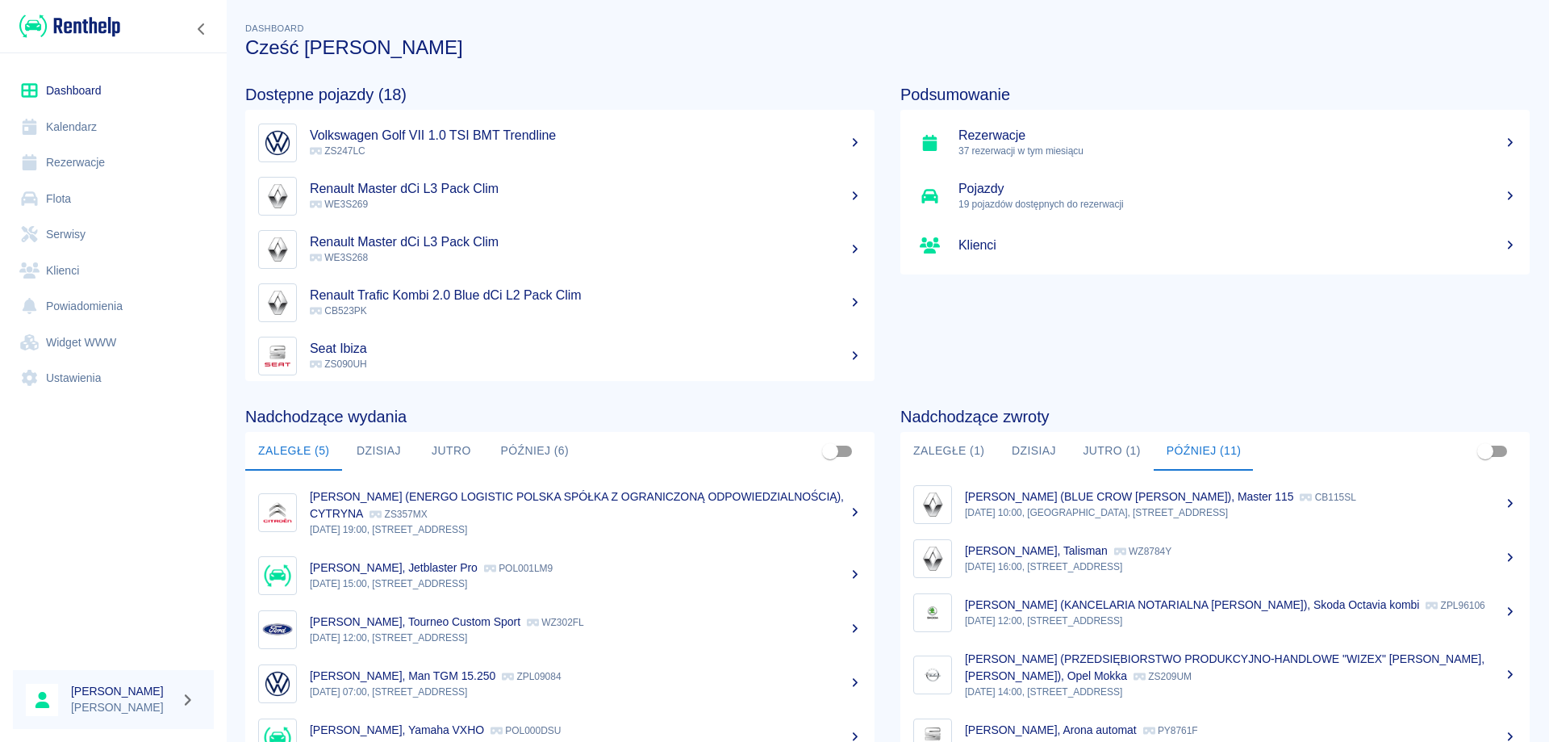
click at [1108, 443] on button "Jutro (1)" at bounding box center [1111, 451] width 83 height 39
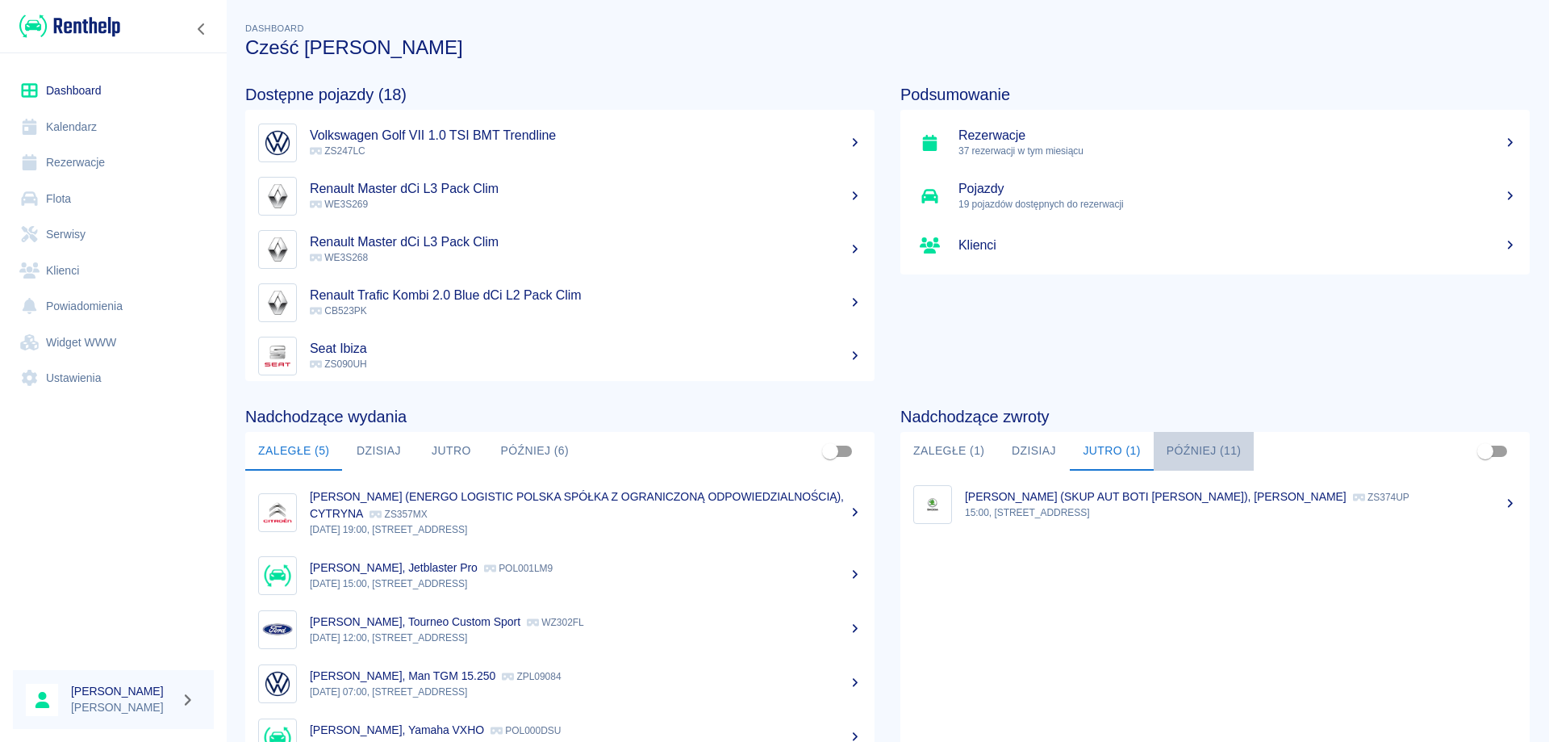
click at [1185, 449] on button "Później (11)" at bounding box center [1204, 451] width 101 height 39
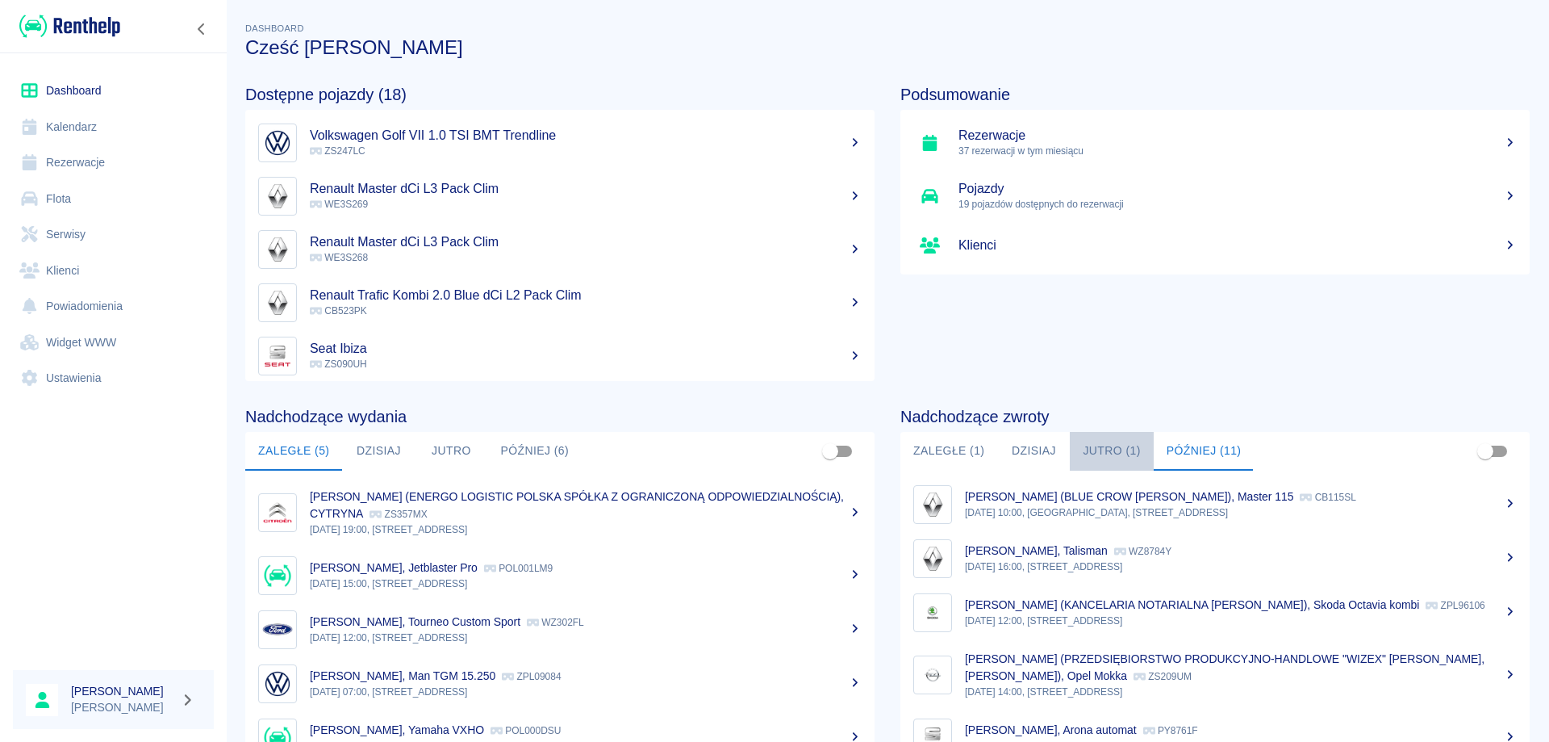
click at [1098, 447] on button "Jutro (1)" at bounding box center [1111, 451] width 83 height 39
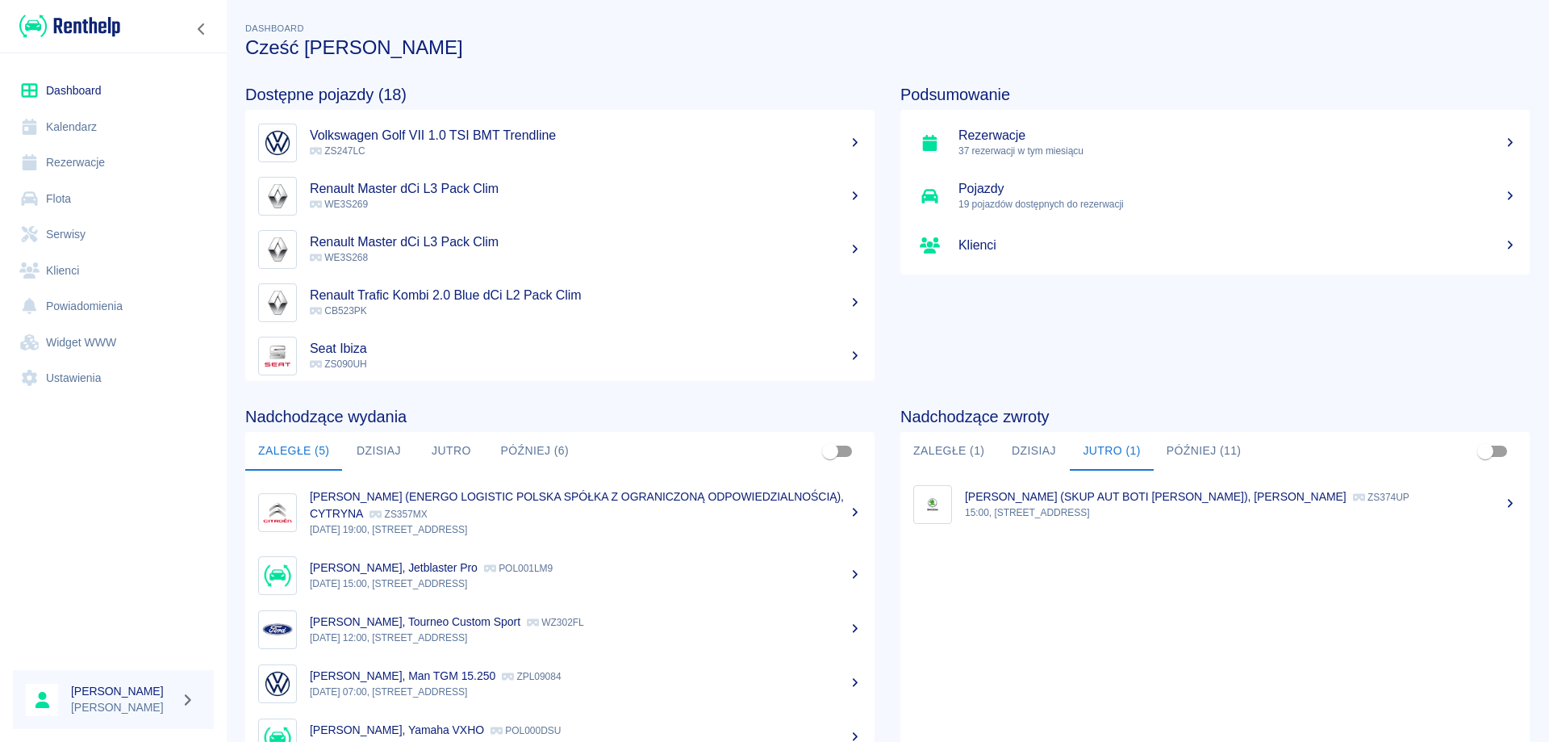
click at [1109, 505] on p "15:00, [STREET_ADDRESS]" at bounding box center [1241, 512] width 552 height 15
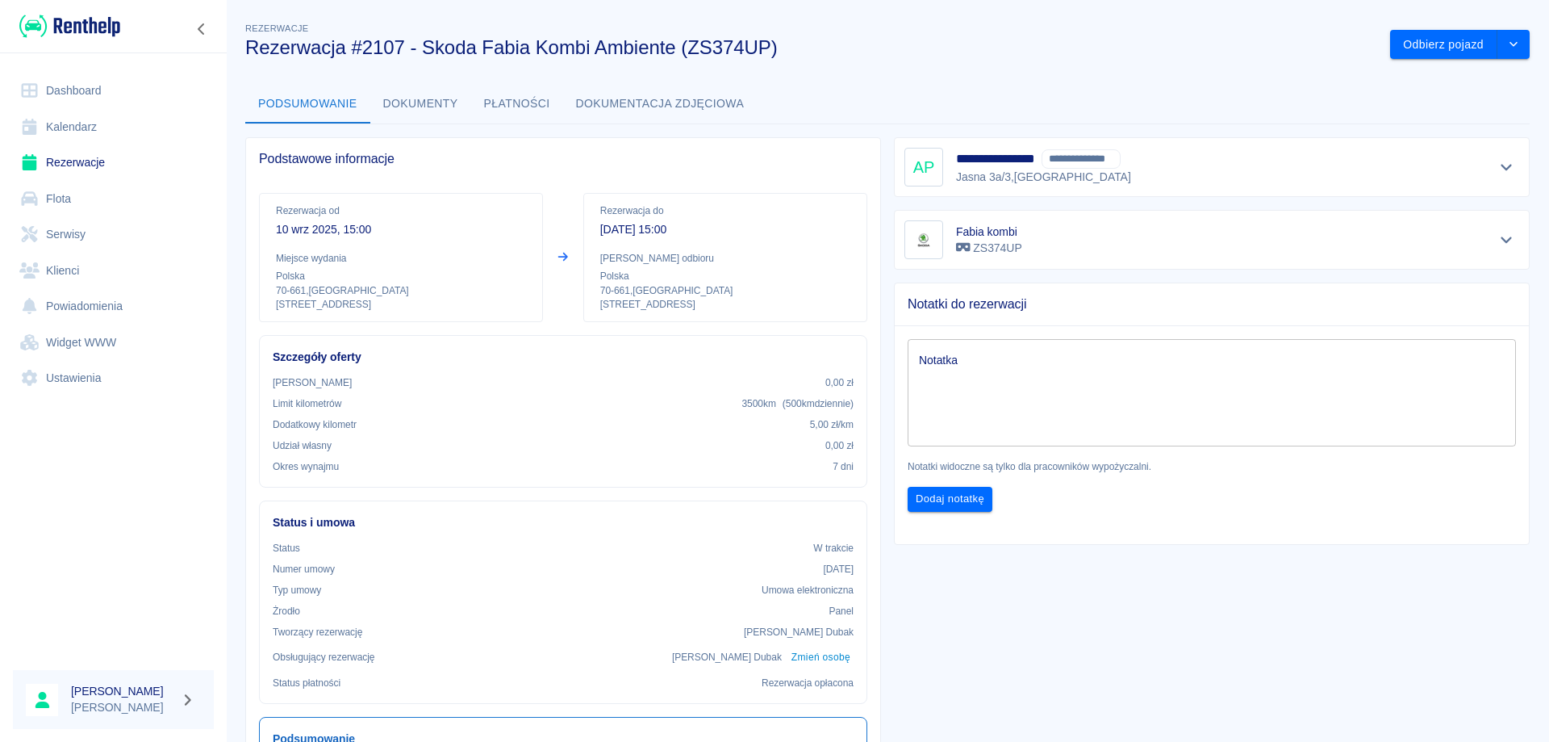
click at [1501, 166] on icon "Pokaż szczegóły" at bounding box center [1506, 168] width 11 height 6
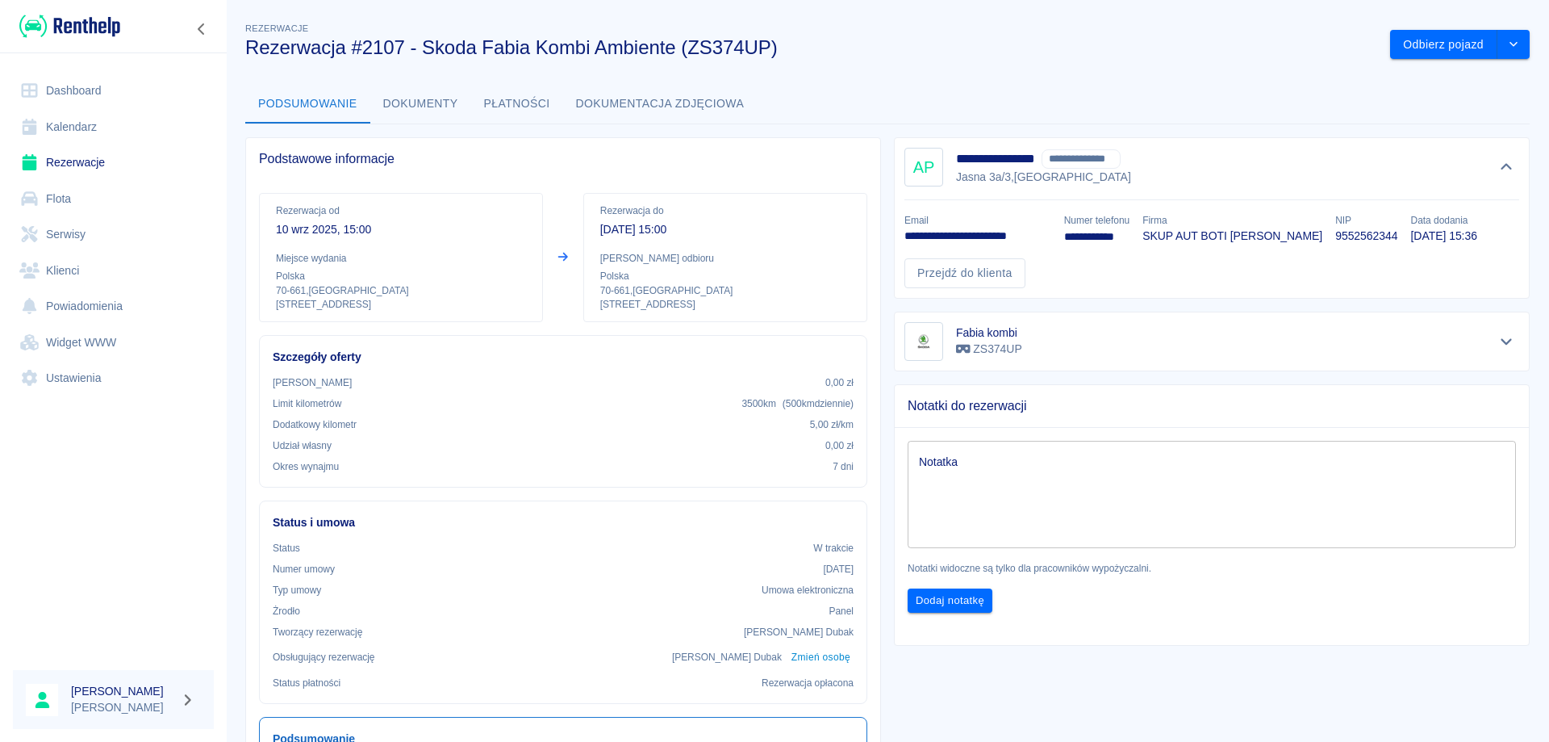
click at [52, 89] on link "Dashboard" at bounding box center [113, 91] width 201 height 36
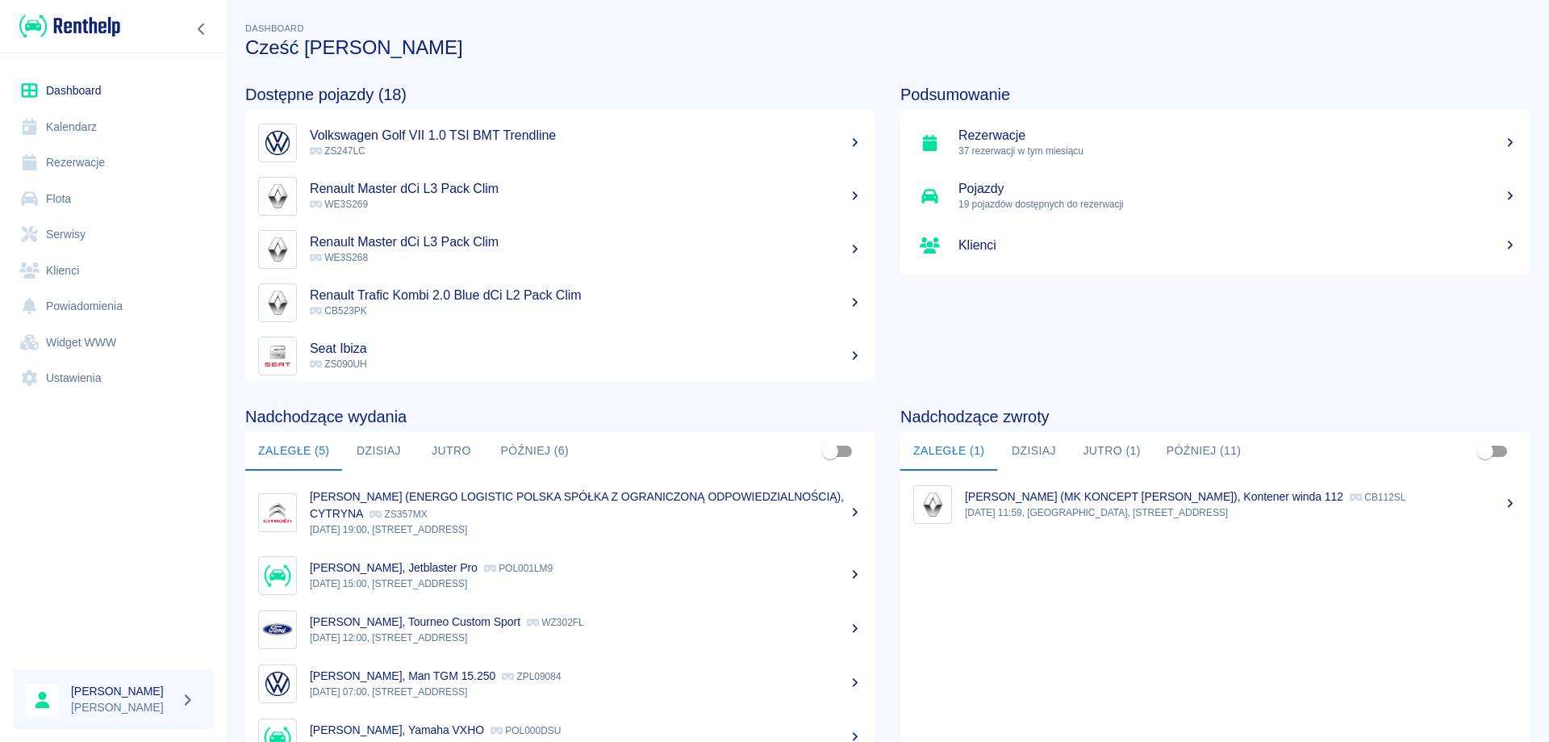
click at [1039, 444] on button "Dzisiaj" at bounding box center [1033, 451] width 73 height 39
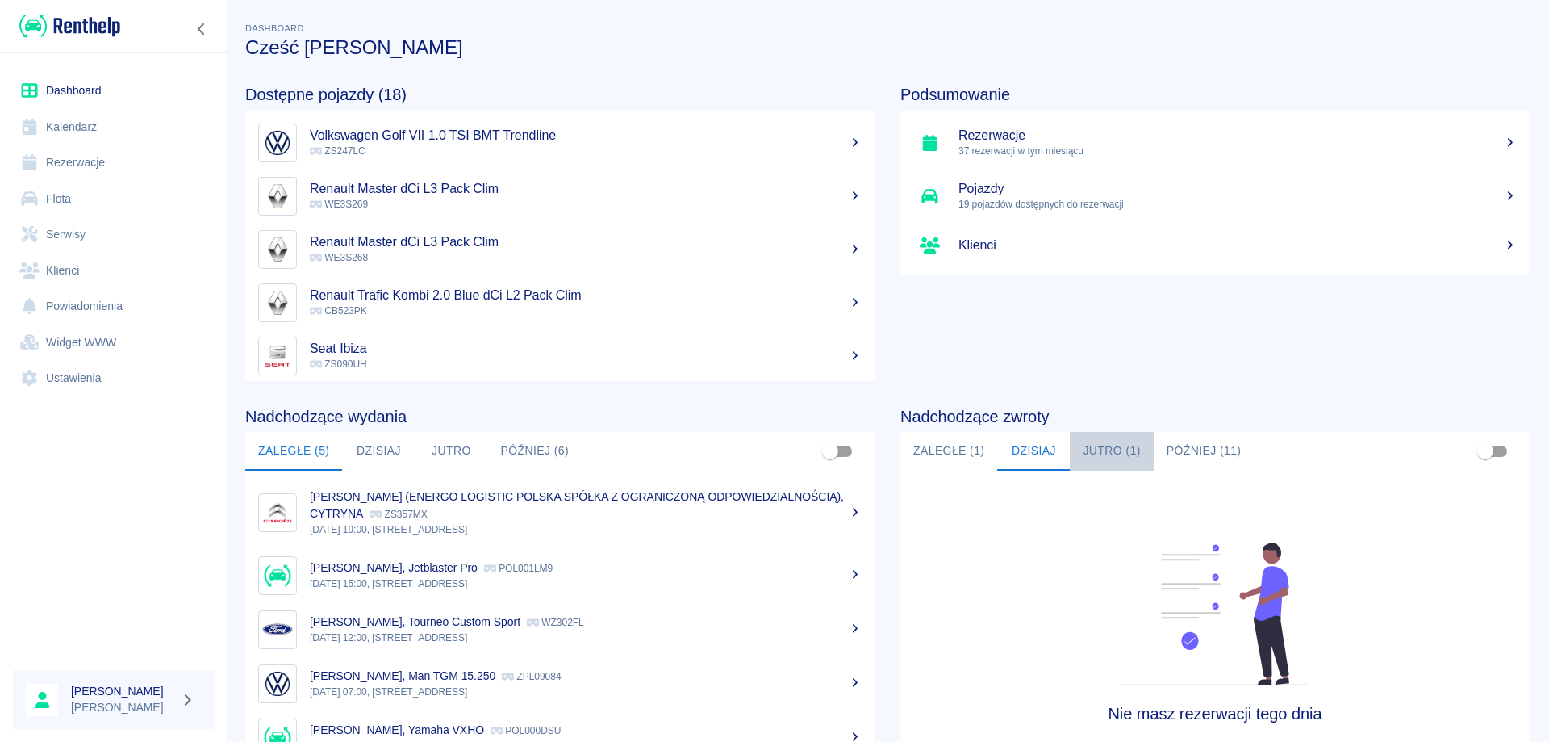
click at [1082, 452] on button "Jutro (1)" at bounding box center [1111, 451] width 83 height 39
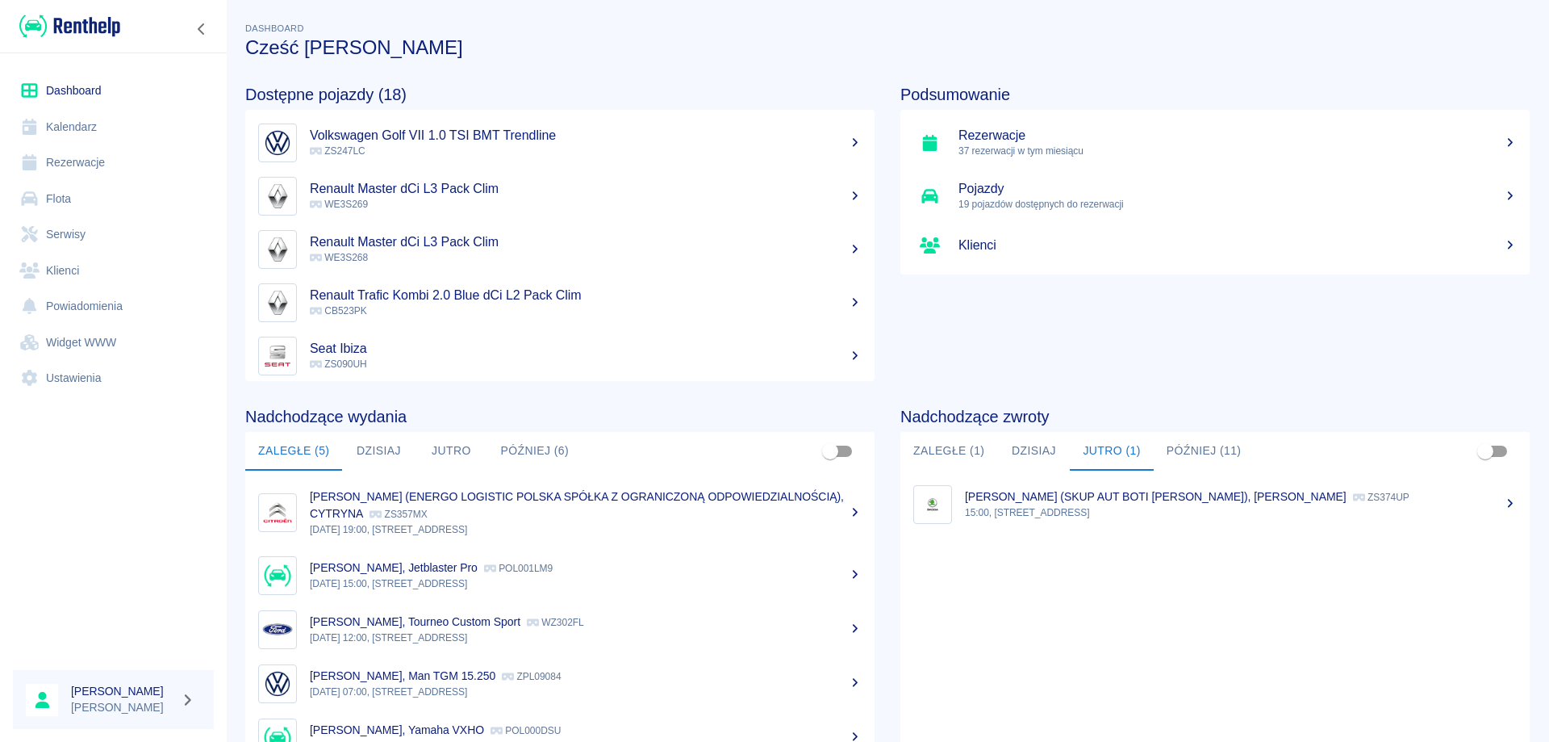
click at [1205, 442] on button "Później (11)" at bounding box center [1204, 451] width 101 height 39
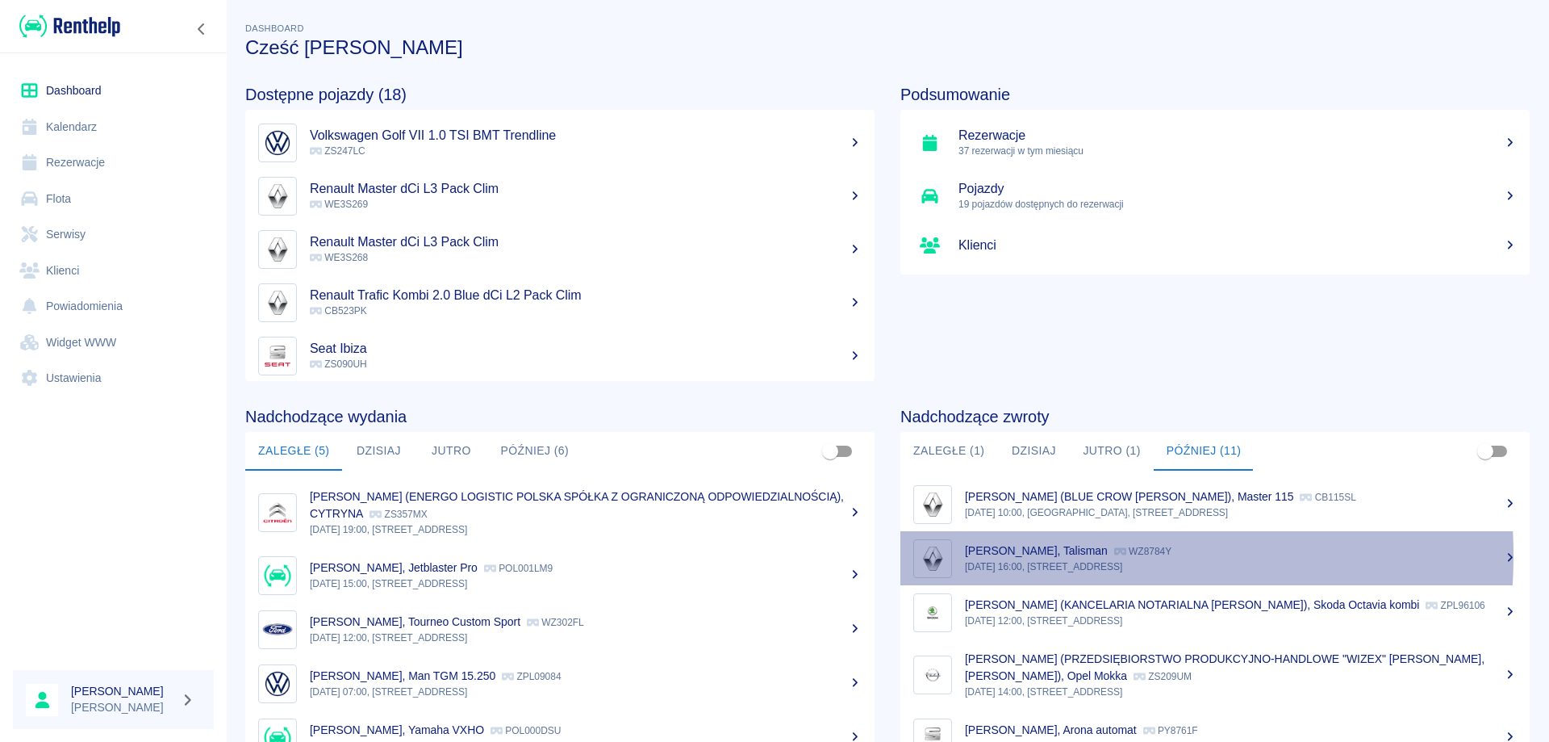
click at [1009, 555] on p "[PERSON_NAME], Talisman" at bounding box center [1036, 550] width 143 height 13
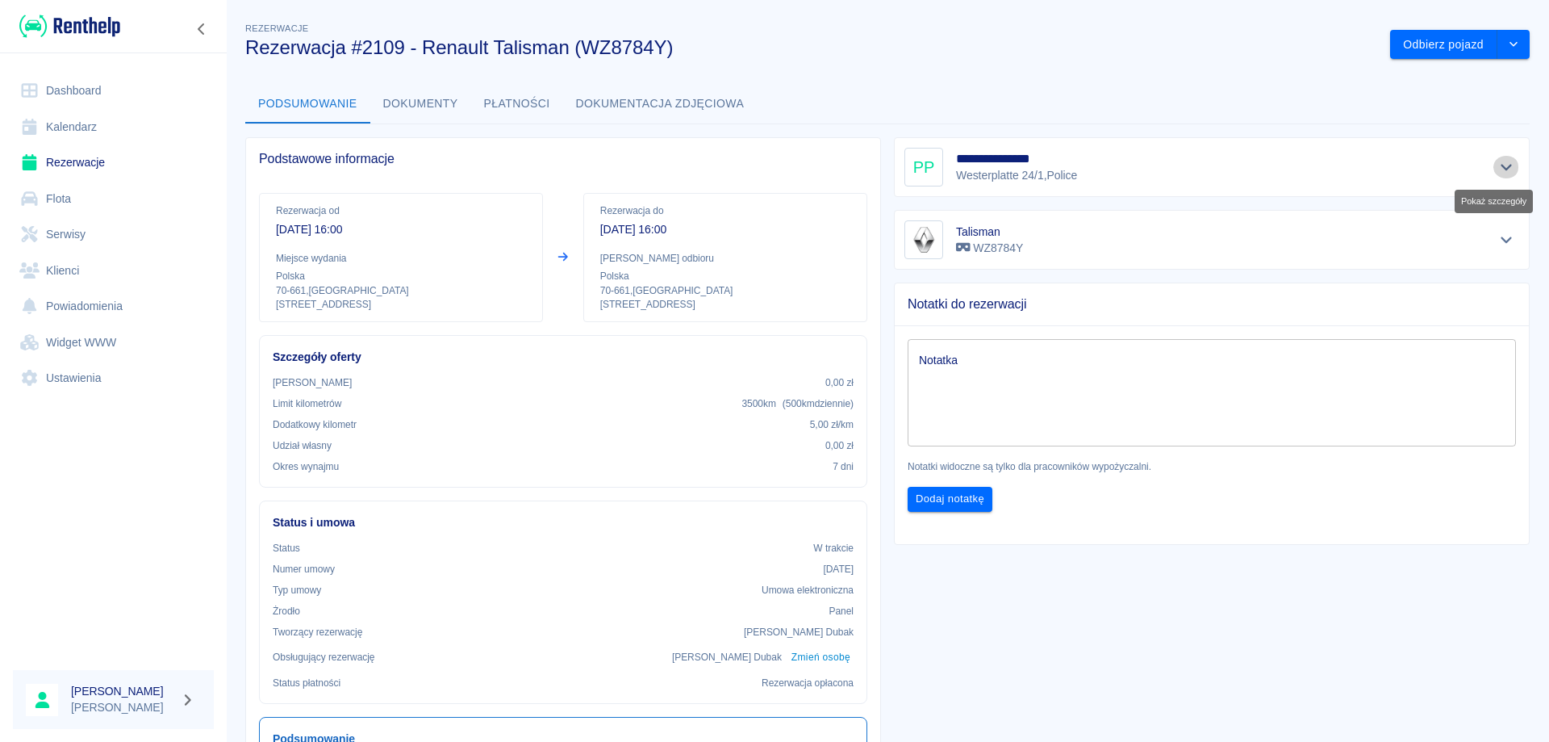
click at [1498, 167] on icon "Pokaż szczegóły" at bounding box center [1507, 167] width 19 height 15
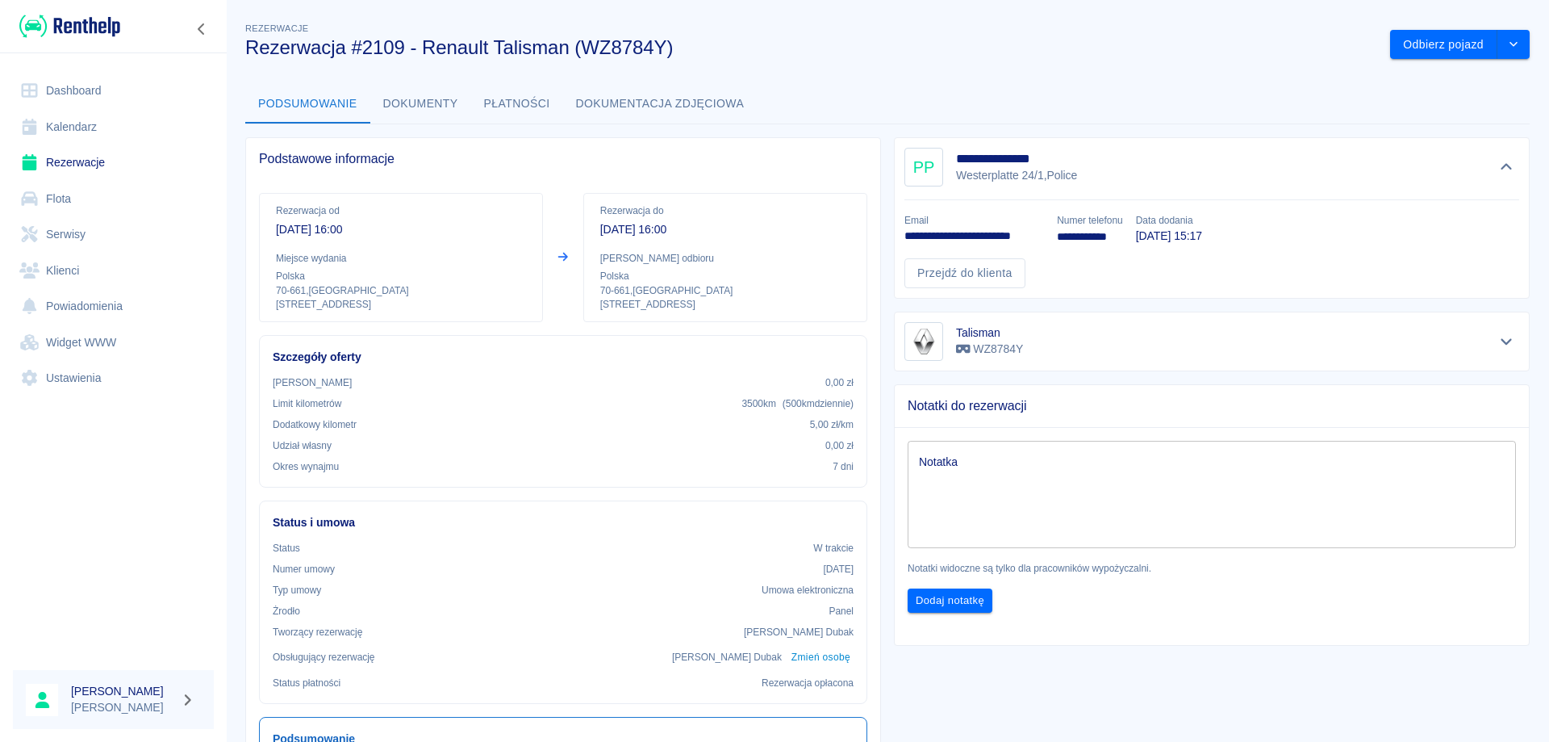
click at [90, 158] on link "Rezerwacje" at bounding box center [113, 162] width 201 height 36
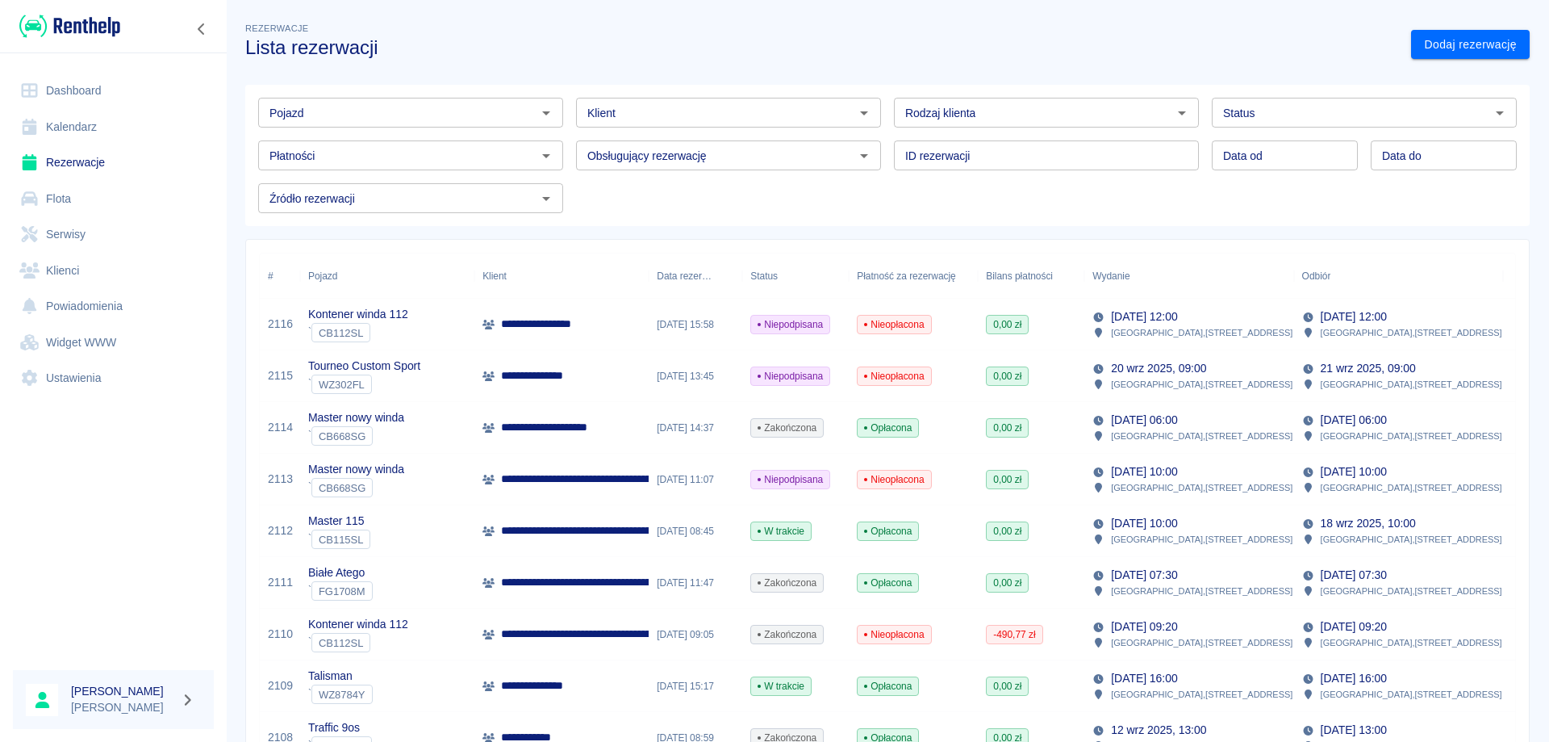
click at [520, 434] on p "**********" at bounding box center [548, 427] width 94 height 17
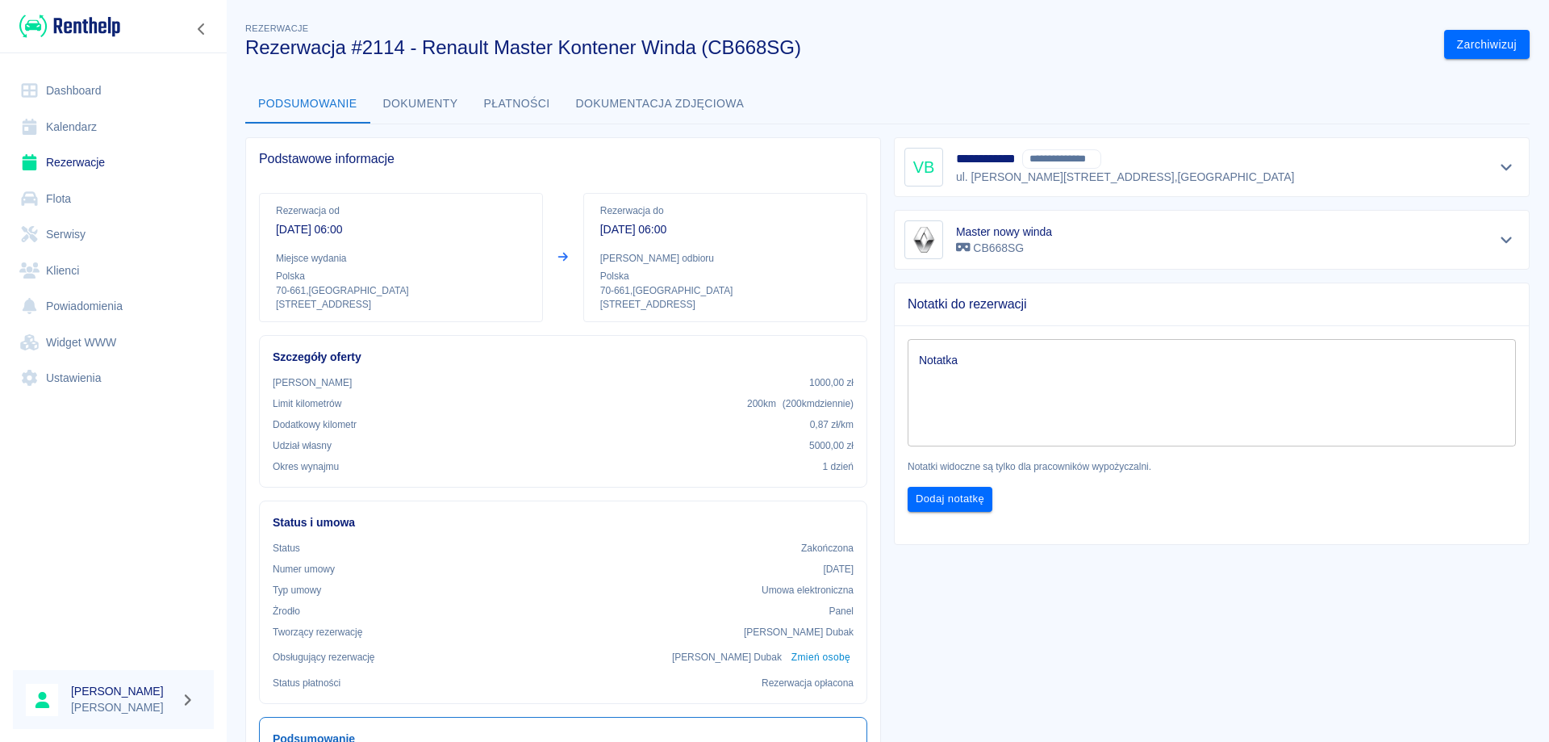
click at [525, 90] on button "Płatności" at bounding box center [517, 104] width 92 height 39
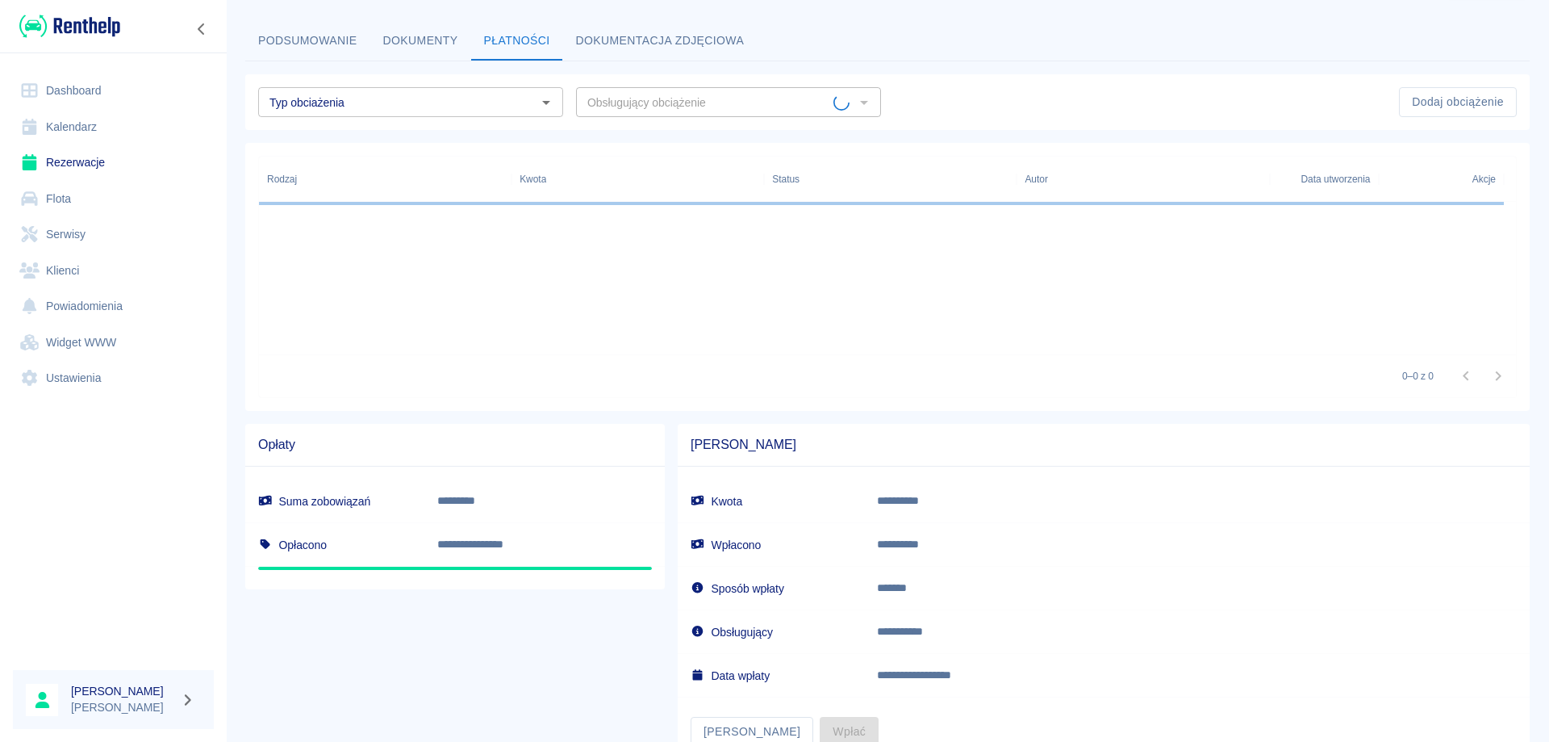
scroll to position [121, 0]
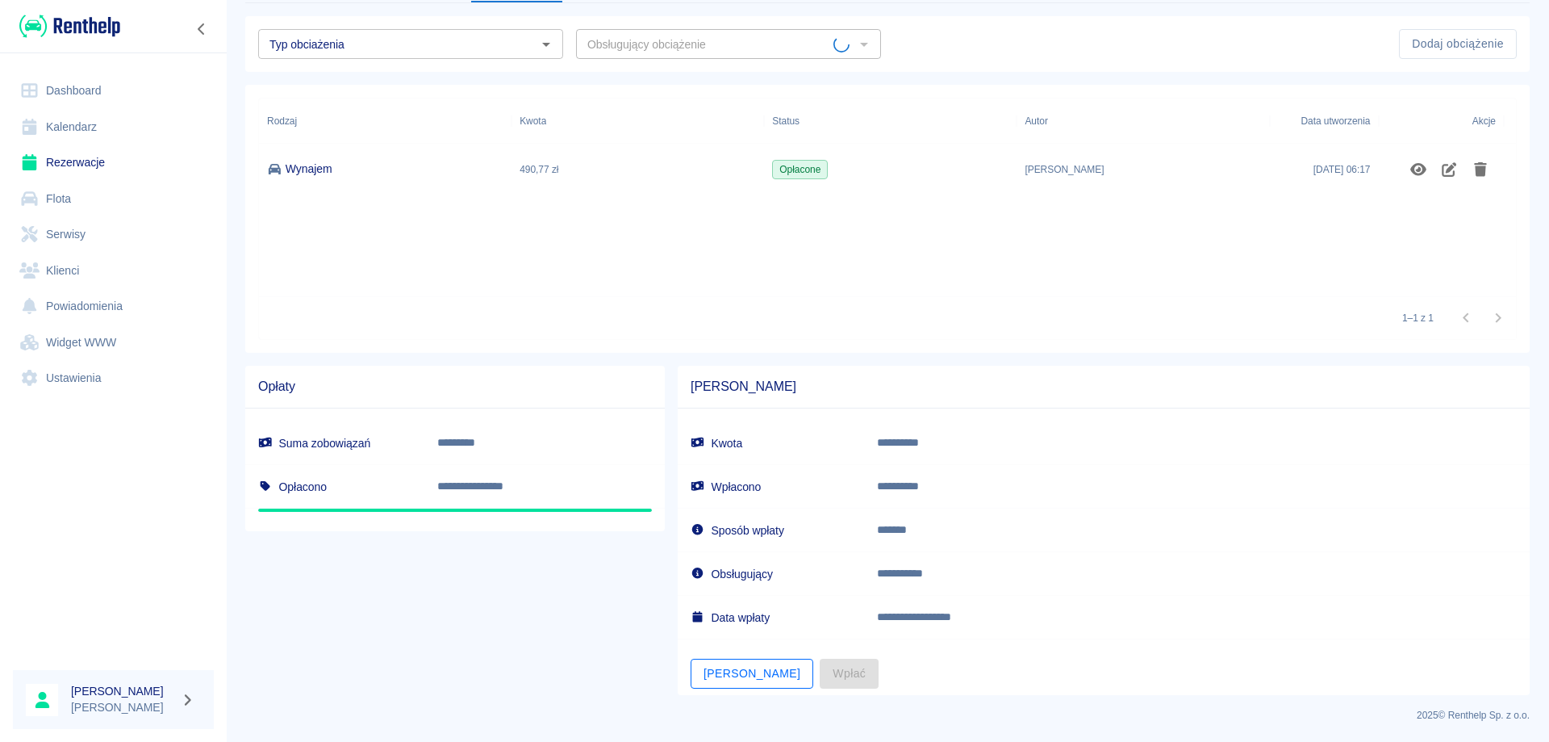
click at [696, 676] on button "[PERSON_NAME]" at bounding box center [752, 673] width 123 height 30
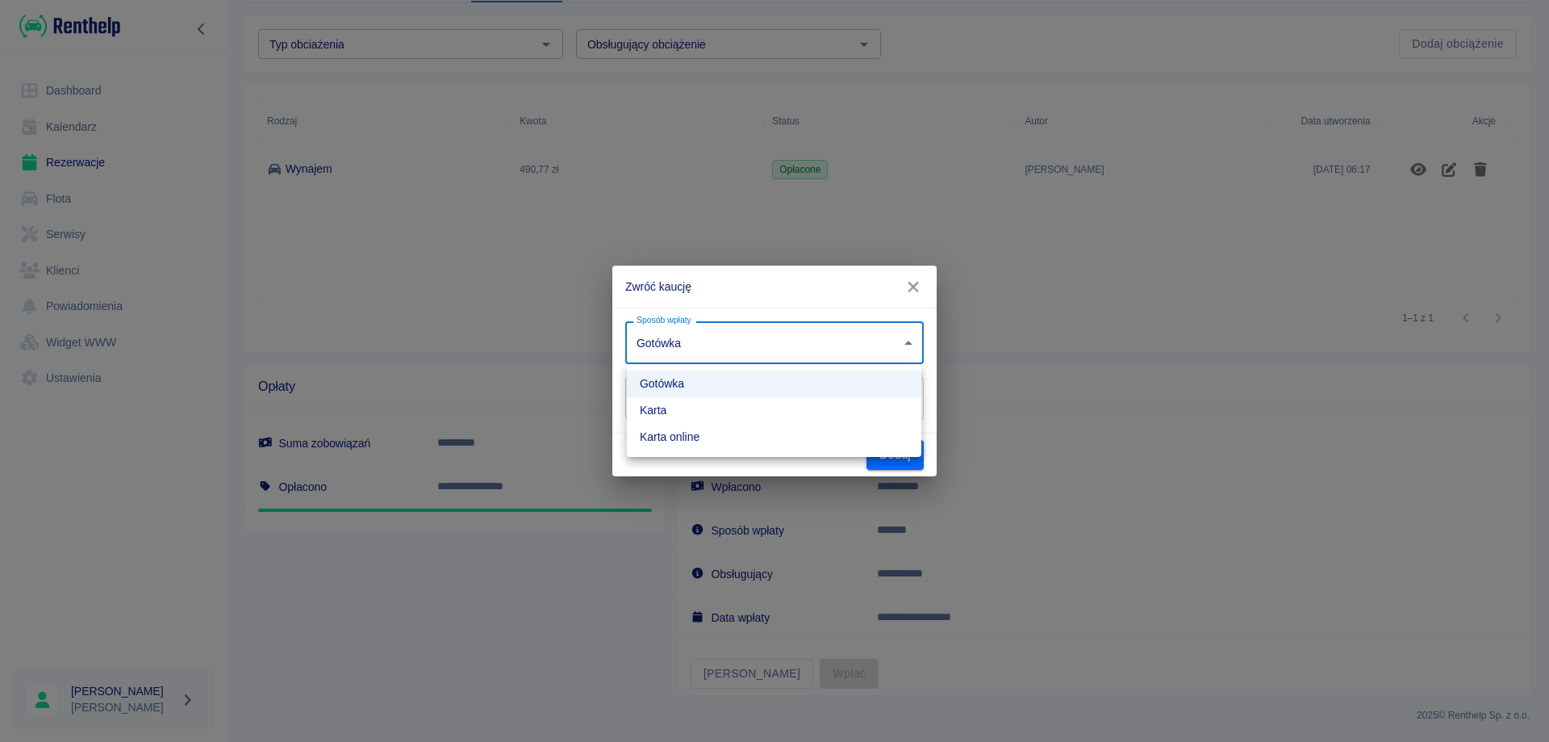
click at [763, 340] on body "**********" at bounding box center [774, 371] width 1549 height 742
click at [732, 433] on li "Karta online" at bounding box center [774, 437] width 295 height 27
type input "online_card_authorization"
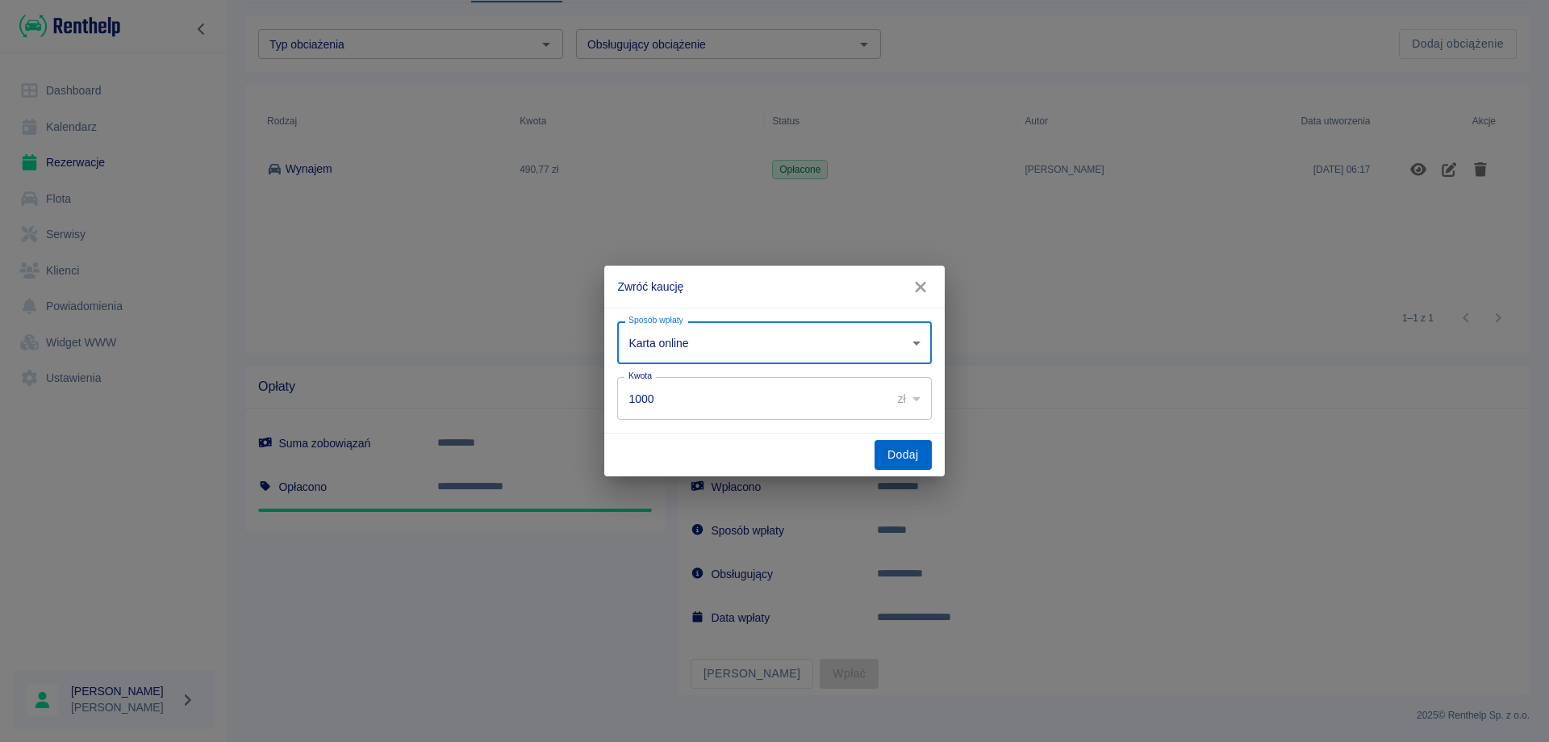
click at [884, 459] on button "Dodaj" at bounding box center [903, 455] width 57 height 30
